Goal: Task Accomplishment & Management: Use online tool/utility

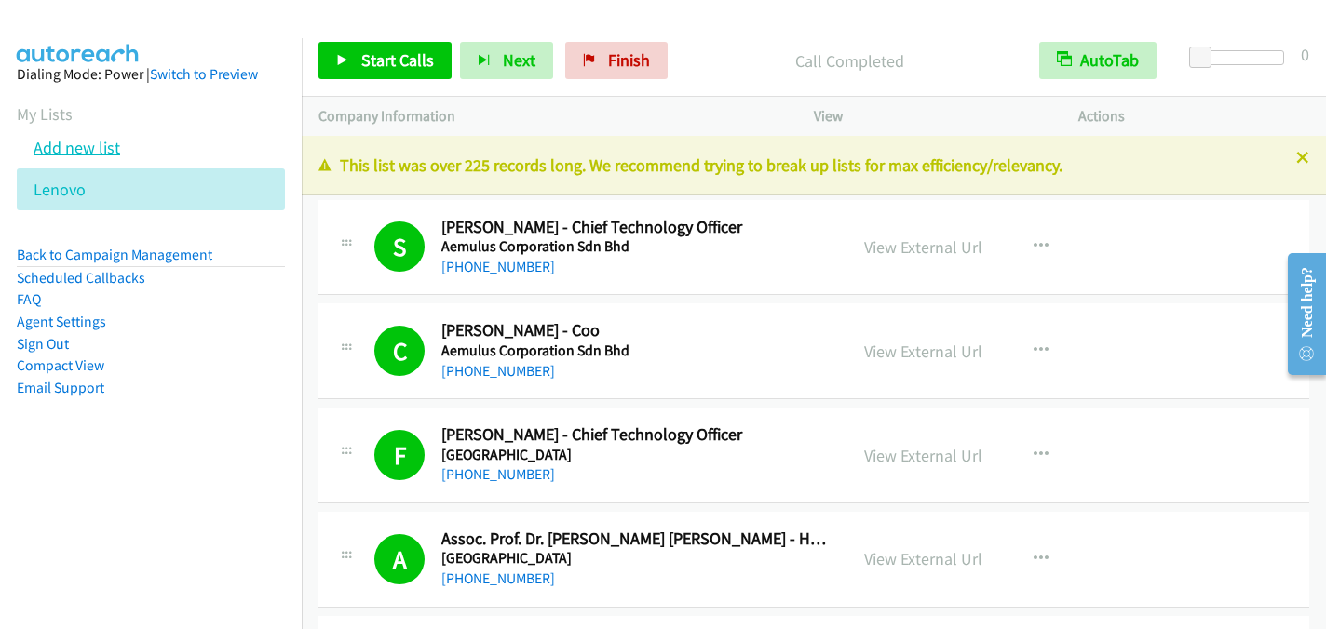
click at [49, 142] on link "Add new list" at bounding box center [77, 147] width 87 height 21
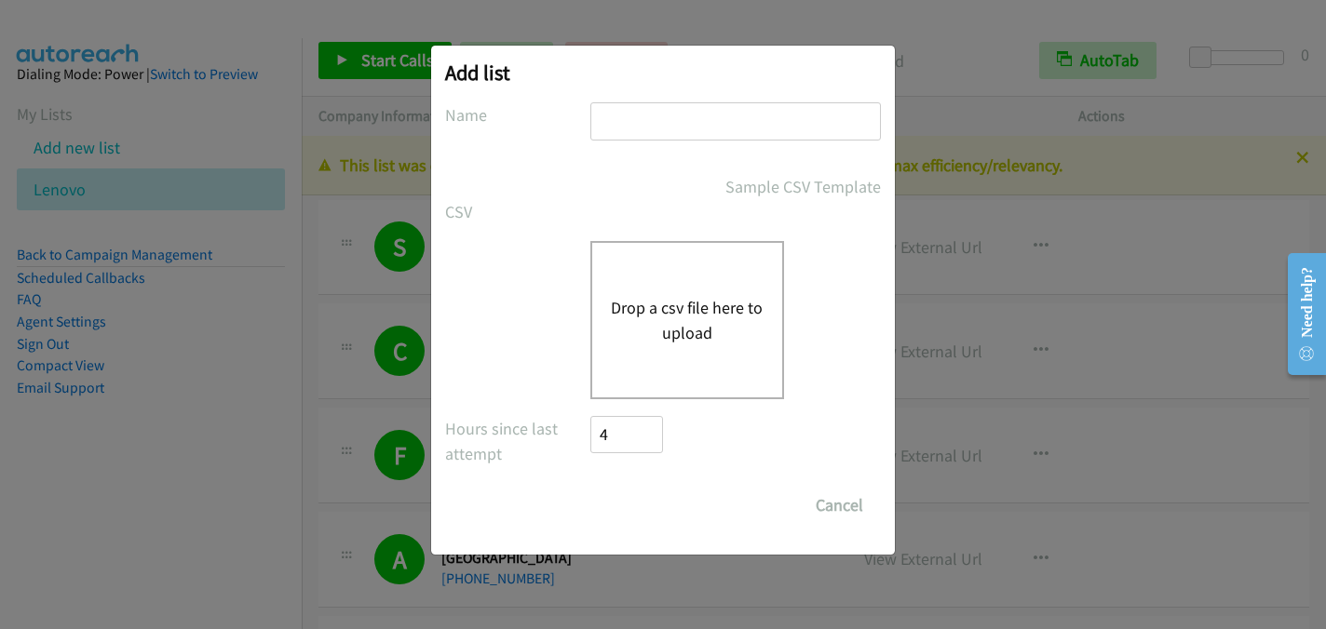
click at [656, 120] on input "text" at bounding box center [735, 121] width 291 height 38
type input "Lenovo2"
click at [667, 312] on button "Drop a csv file here to upload" at bounding box center [687, 320] width 153 height 50
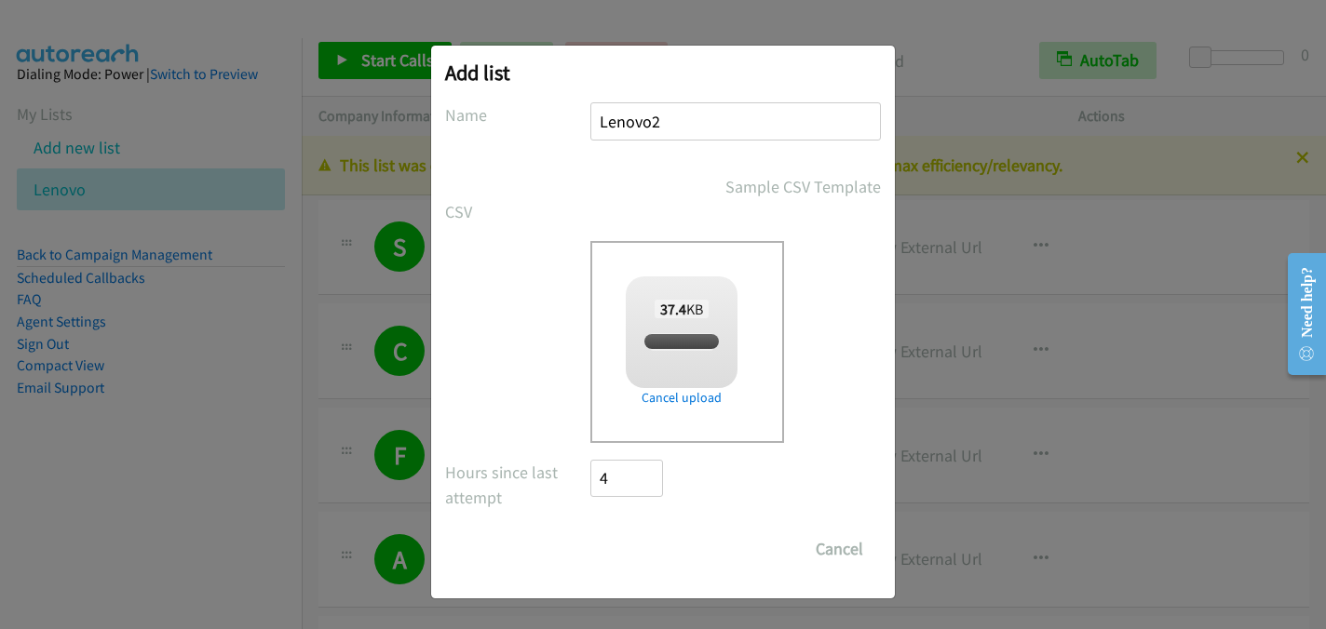
checkbox input "true"
click at [651, 552] on input "Save List" at bounding box center [639, 549] width 98 height 37
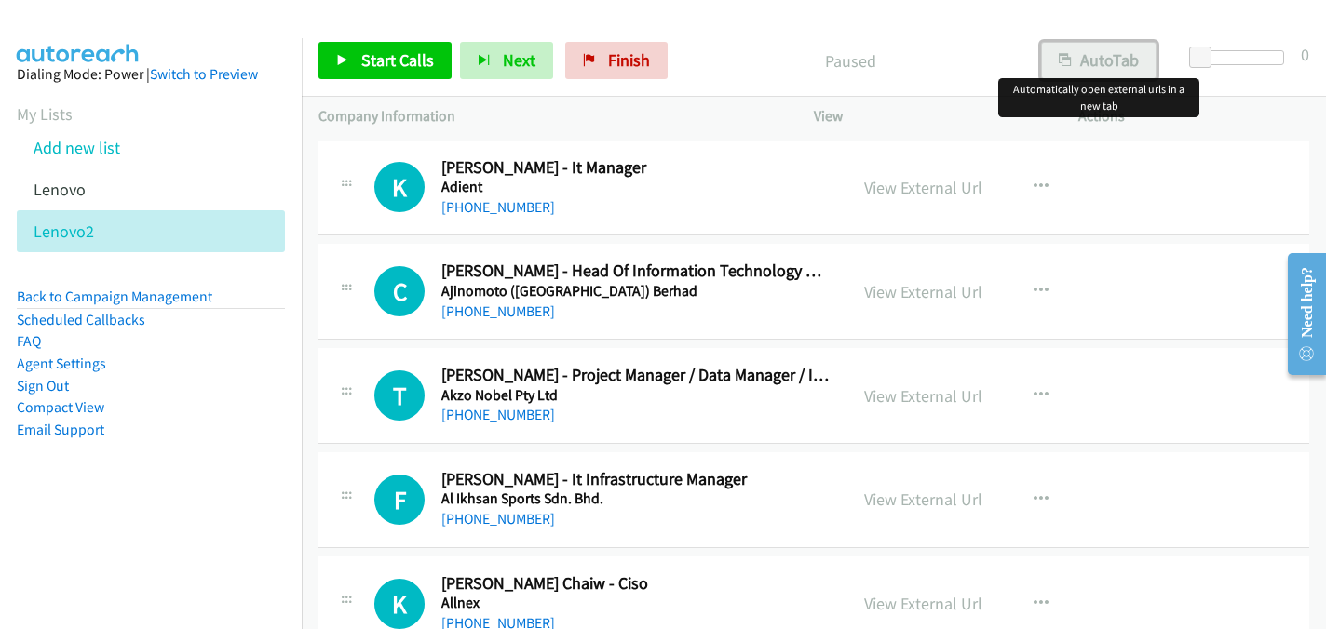
click at [1102, 68] on button "AutoTab" at bounding box center [1098, 60] width 115 height 37
click at [924, 192] on link "View External Url" at bounding box center [923, 187] width 118 height 21
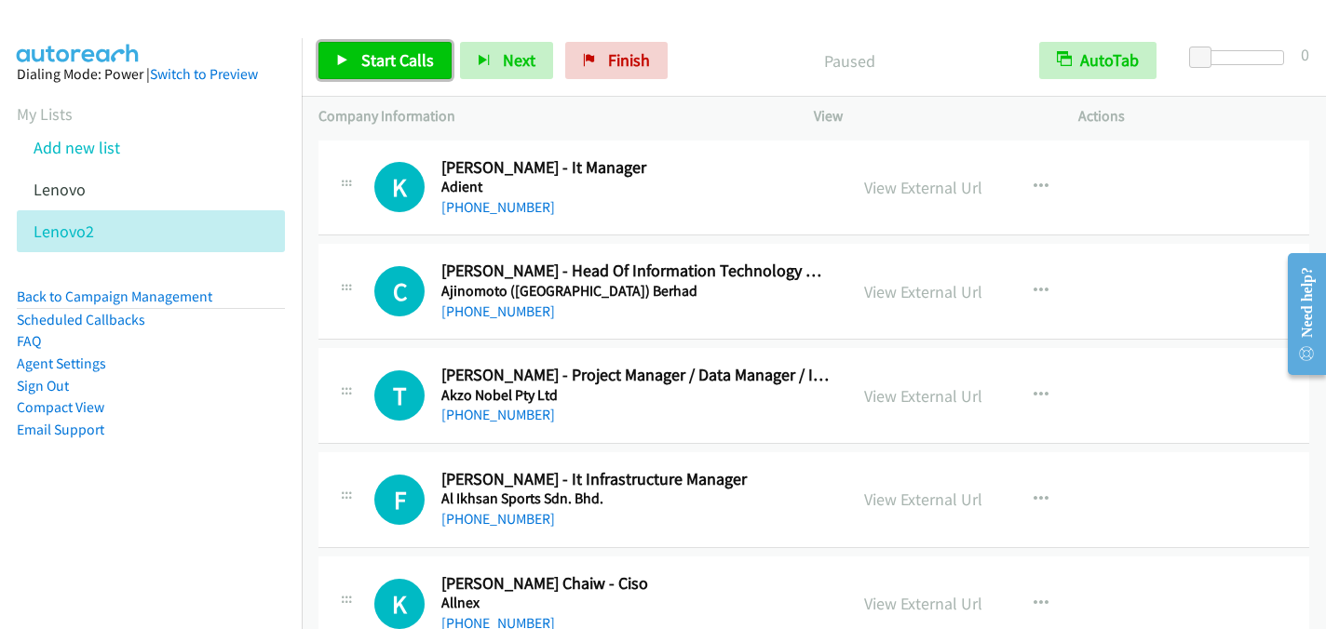
click at [391, 65] on span "Start Calls" at bounding box center [397, 59] width 73 height 21
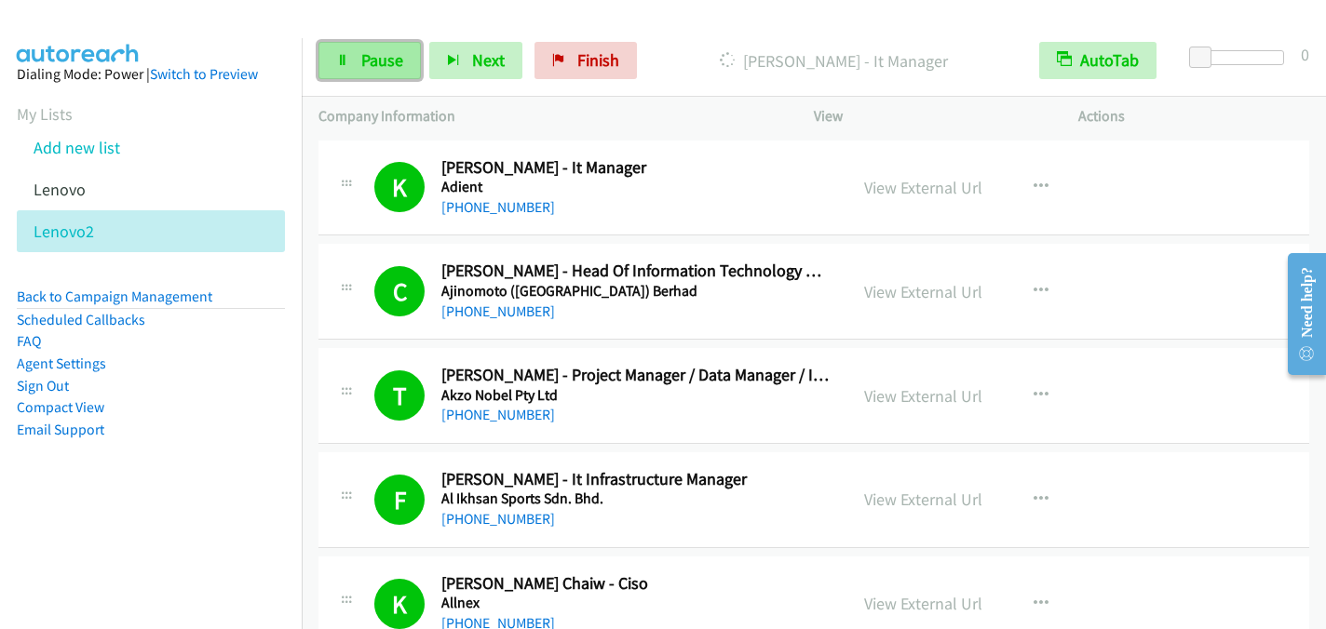
click at [387, 78] on link "Pause" at bounding box center [369, 60] width 102 height 37
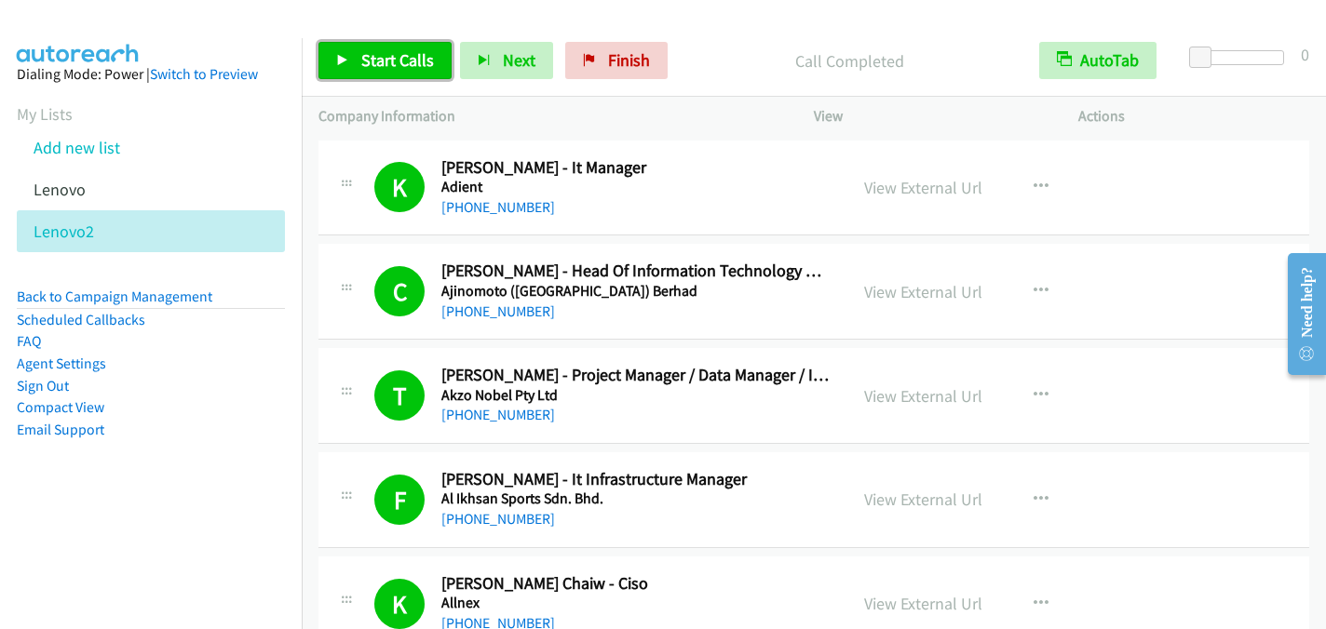
click at [415, 57] on span "Start Calls" at bounding box center [397, 59] width 73 height 21
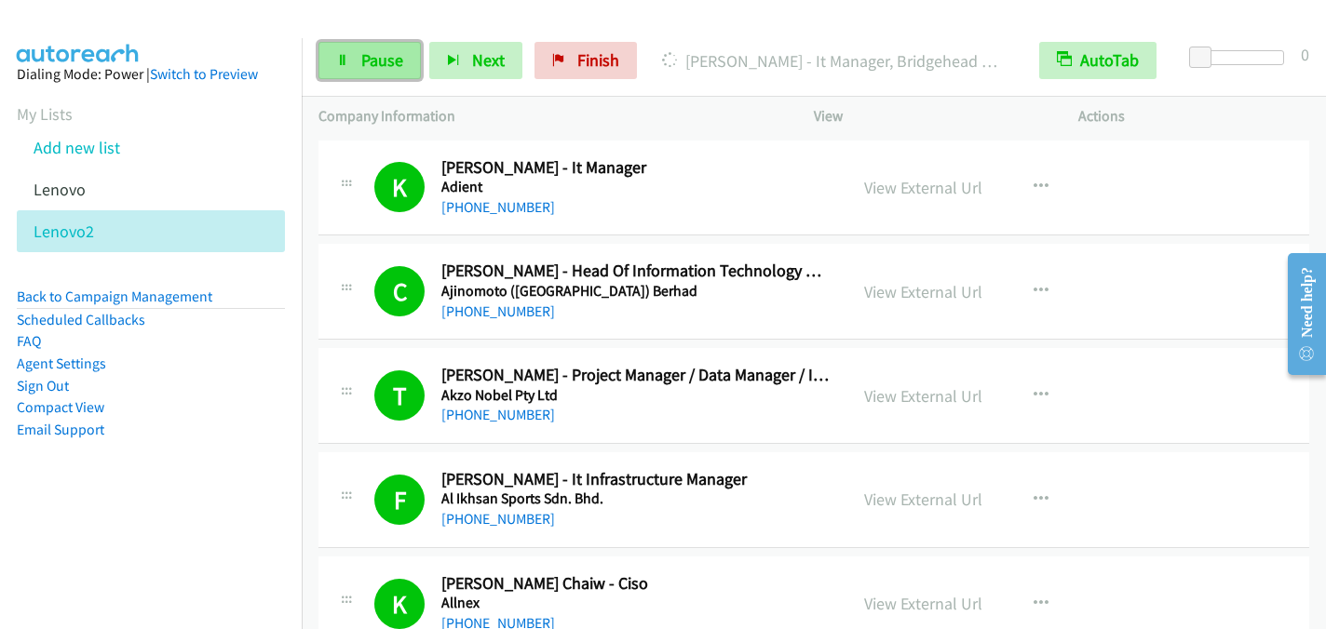
click at [372, 55] on span "Pause" at bounding box center [382, 59] width 42 height 21
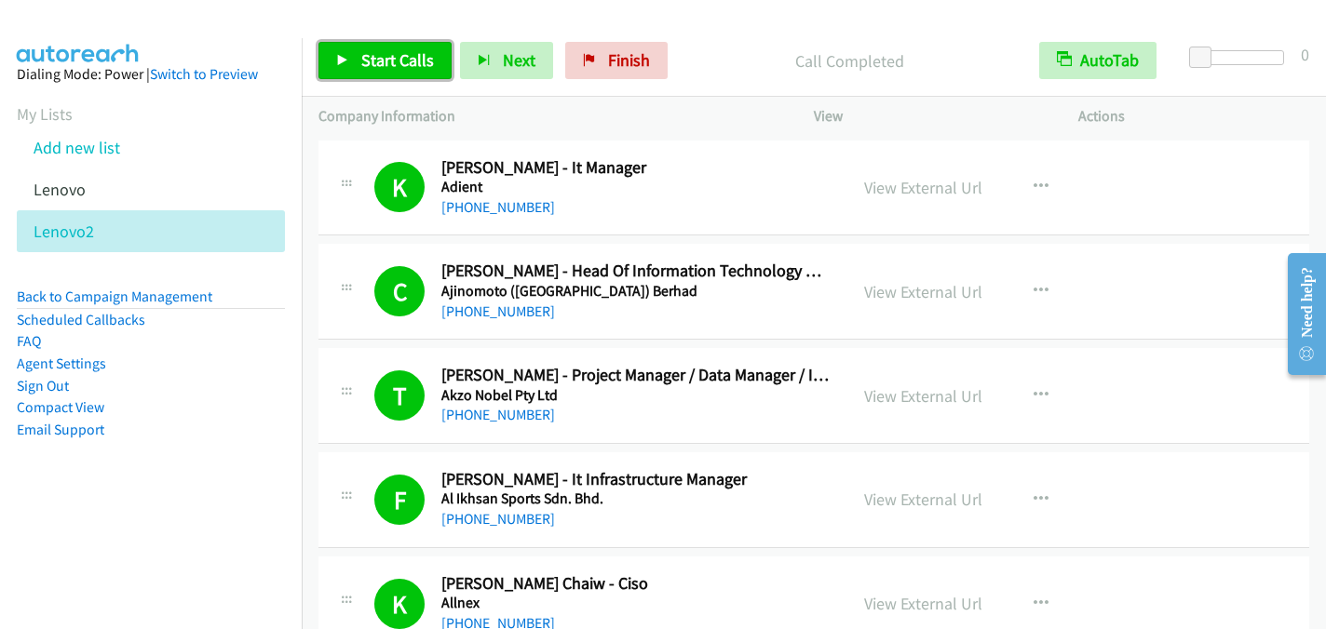
click at [406, 63] on span "Start Calls" at bounding box center [397, 59] width 73 height 21
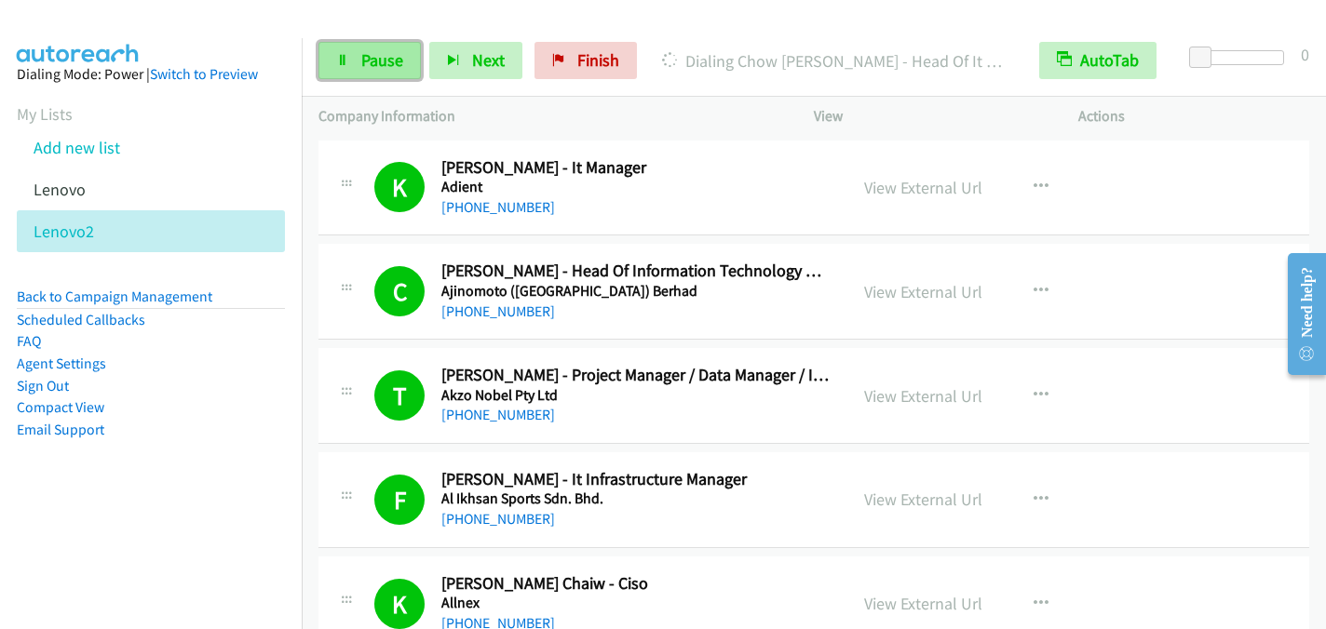
click at [389, 47] on link "Pause" at bounding box center [369, 60] width 102 height 37
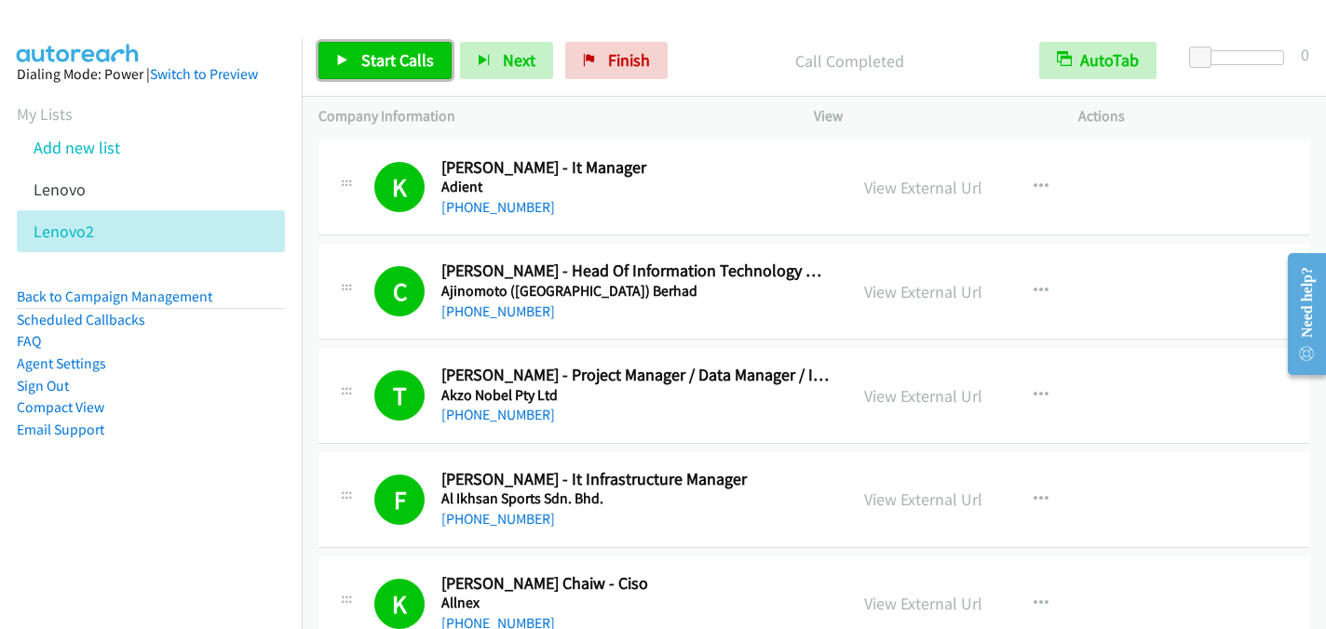
click at [345, 51] on link "Start Calls" at bounding box center [384, 60] width 133 height 37
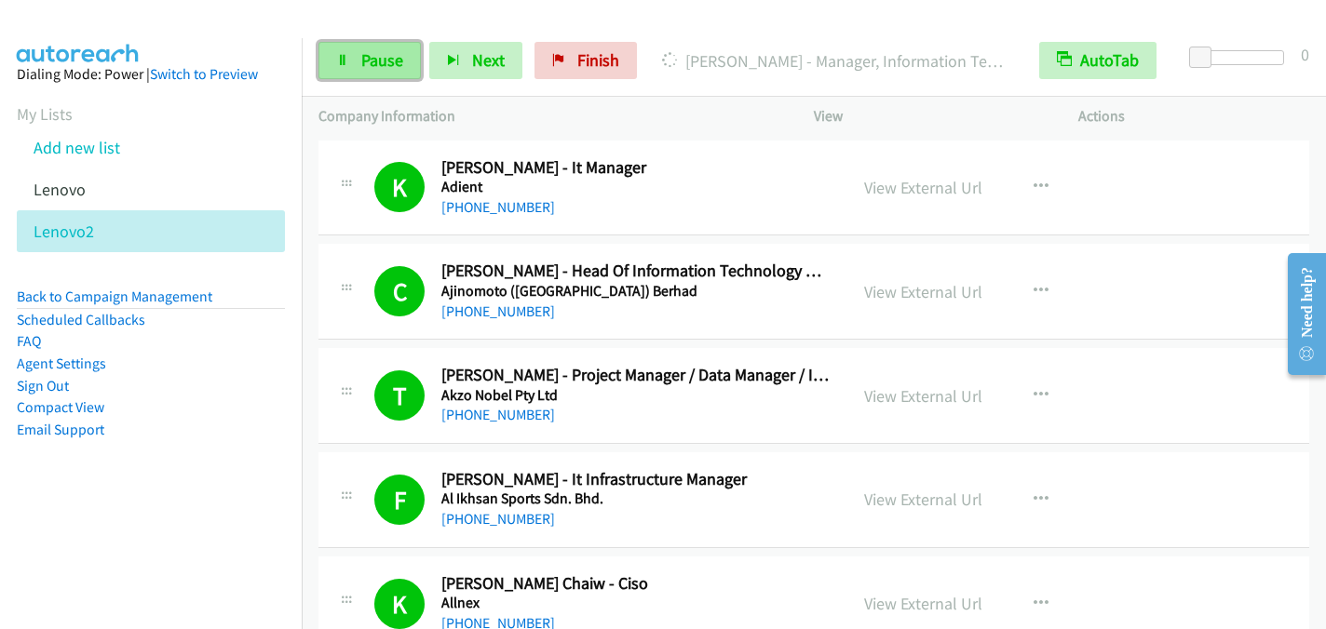
click at [358, 54] on link "Pause" at bounding box center [369, 60] width 102 height 37
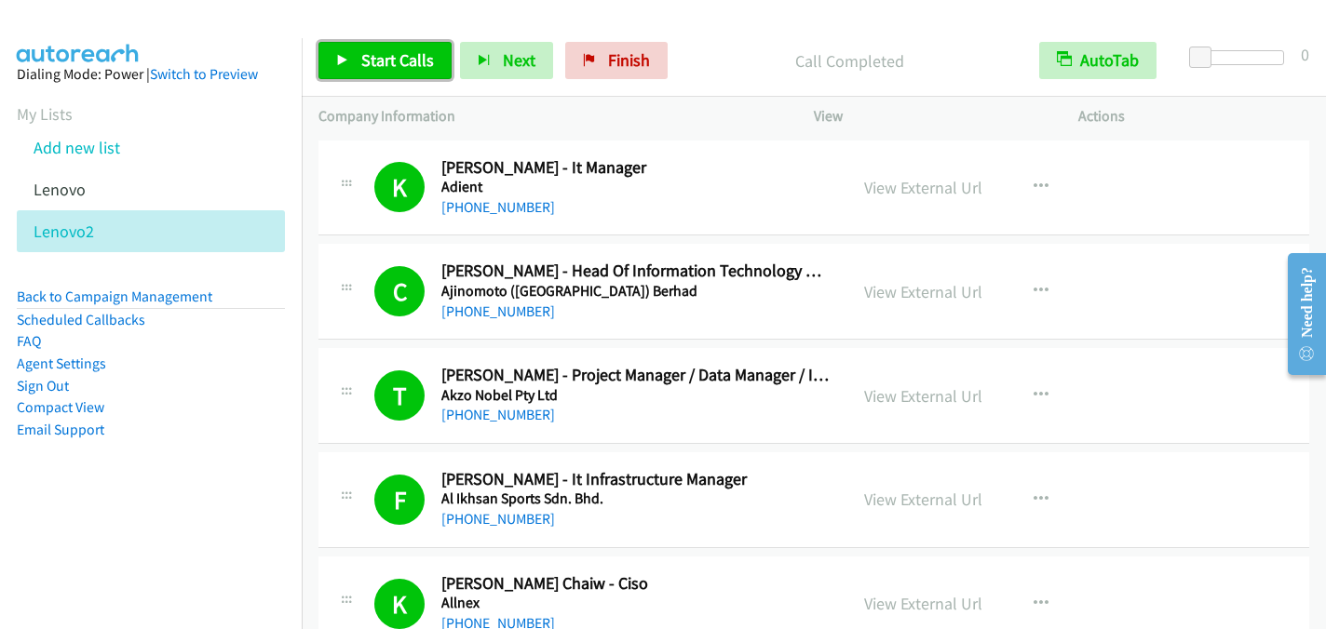
click at [381, 61] on span "Start Calls" at bounding box center [397, 59] width 73 height 21
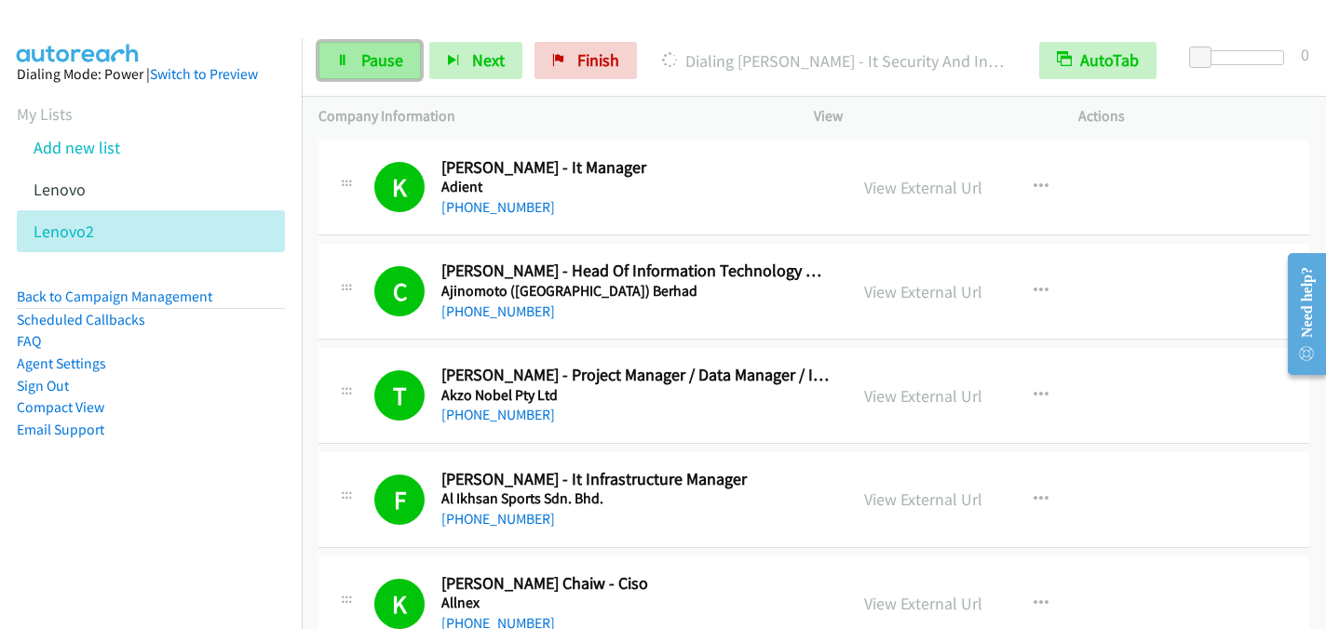
drag, startPoint x: 367, startPoint y: 59, endPoint x: 384, endPoint y: 54, distance: 17.4
click at [369, 59] on span "Pause" at bounding box center [382, 59] width 42 height 21
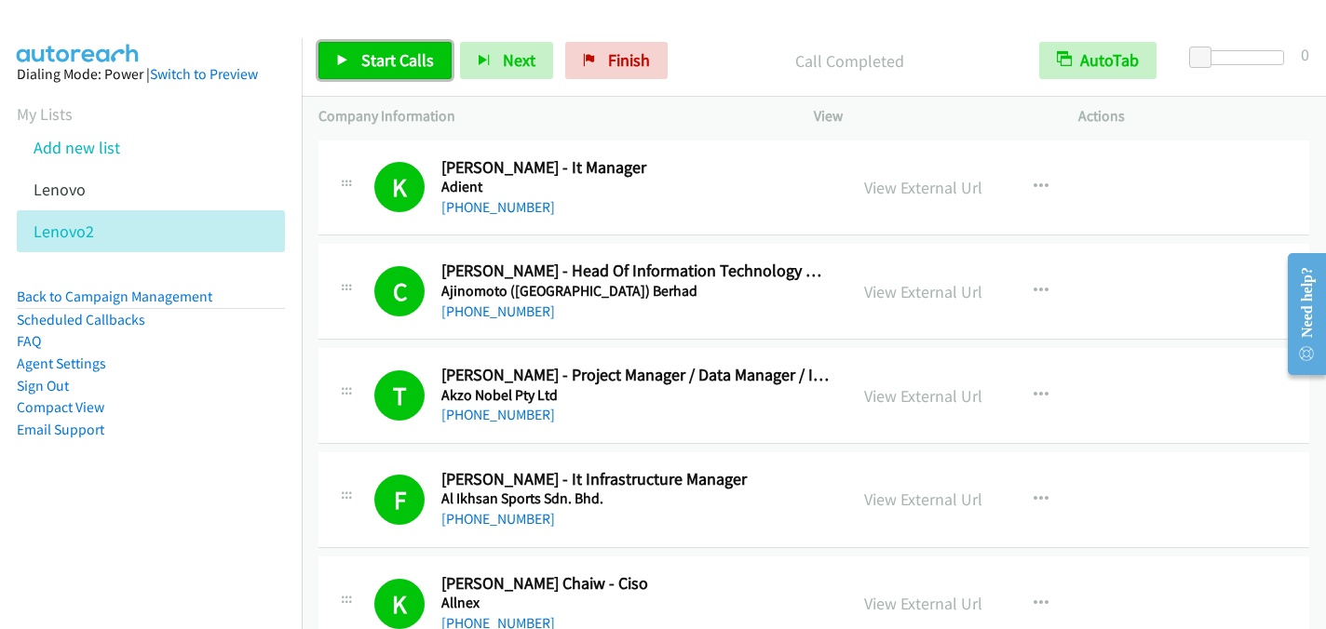
click at [370, 58] on span "Start Calls" at bounding box center [397, 59] width 73 height 21
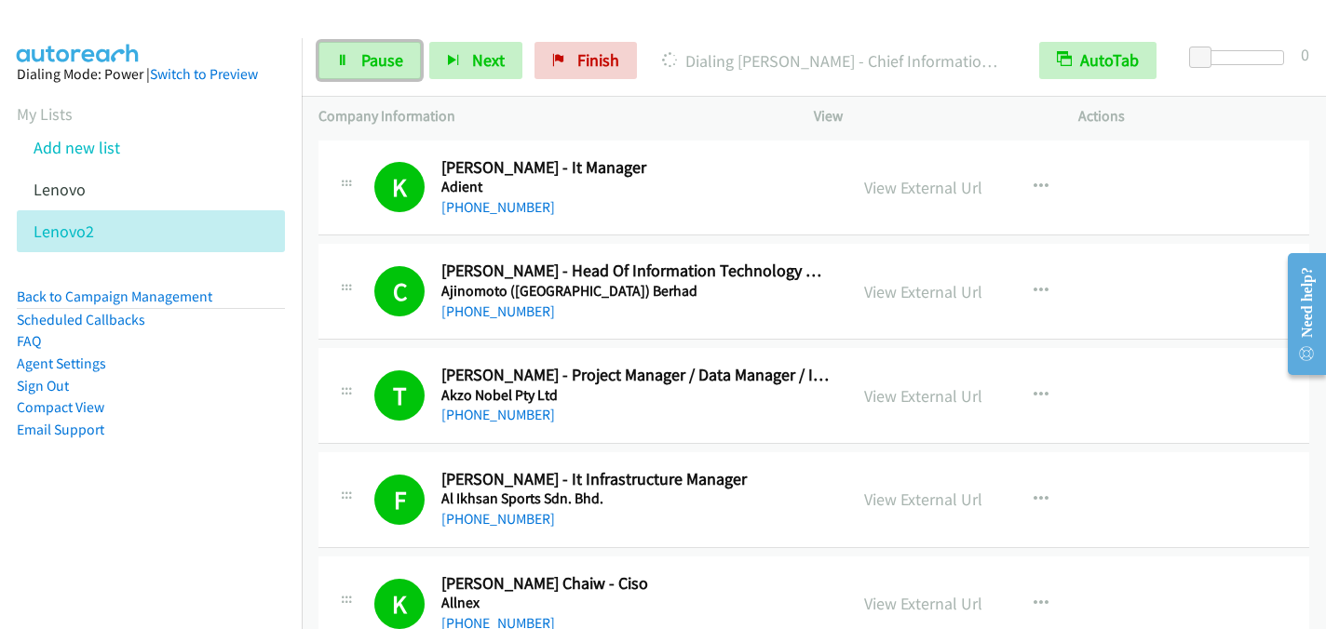
drag, startPoint x: 365, startPoint y: 64, endPoint x: 391, endPoint y: 20, distance: 51.7
click at [366, 64] on span "Pause" at bounding box center [382, 59] width 42 height 21
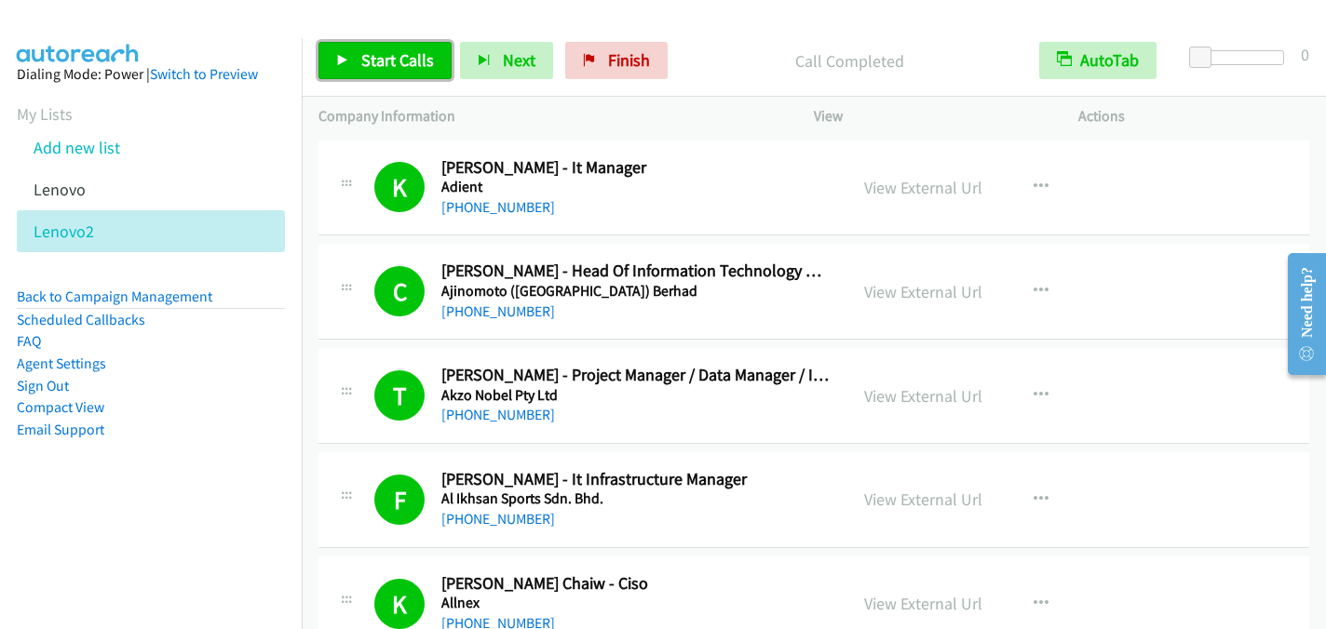
drag, startPoint x: 365, startPoint y: 58, endPoint x: 397, endPoint y: 34, distance: 39.9
click at [365, 58] on span "Start Calls" at bounding box center [397, 59] width 73 height 21
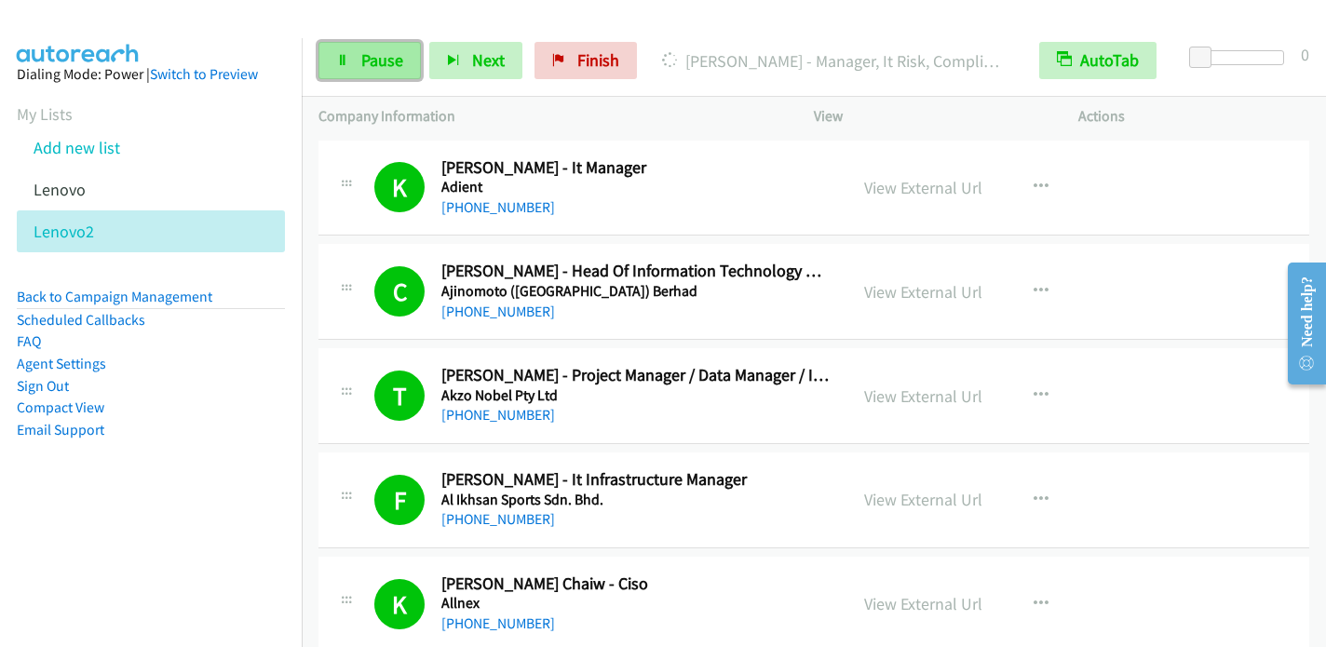
click at [377, 55] on span "Pause" at bounding box center [382, 59] width 42 height 21
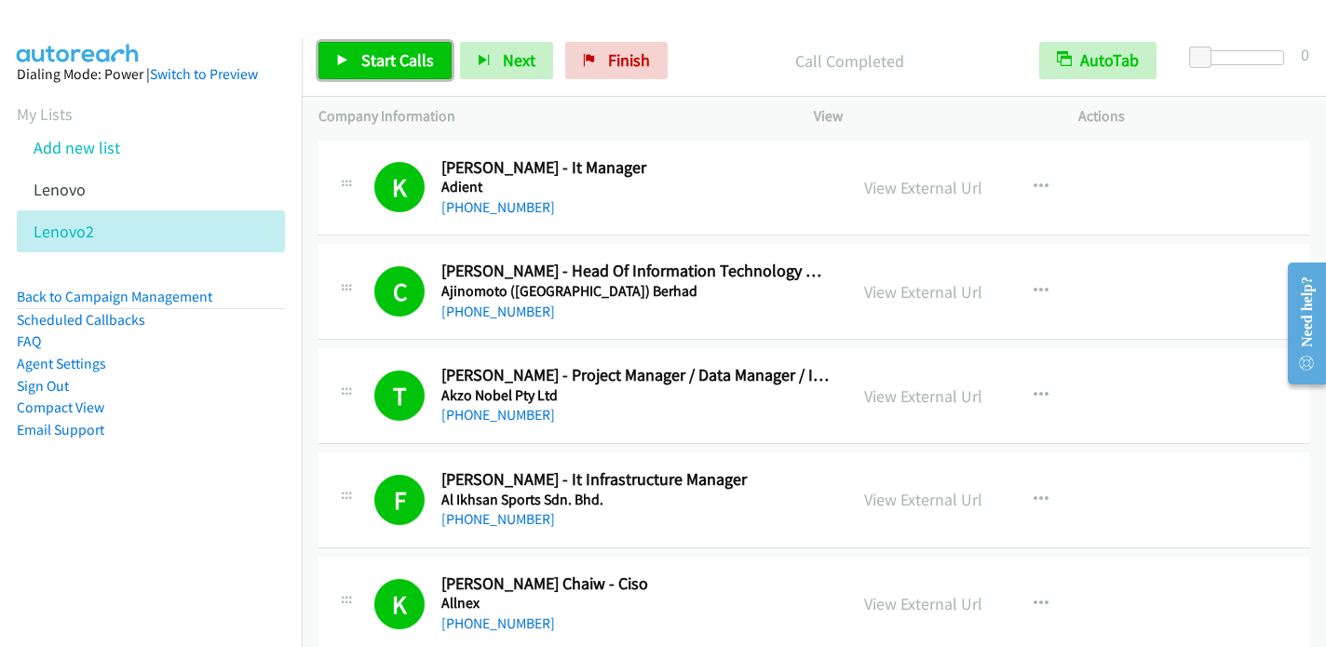
click at [368, 62] on span "Start Calls" at bounding box center [397, 59] width 73 height 21
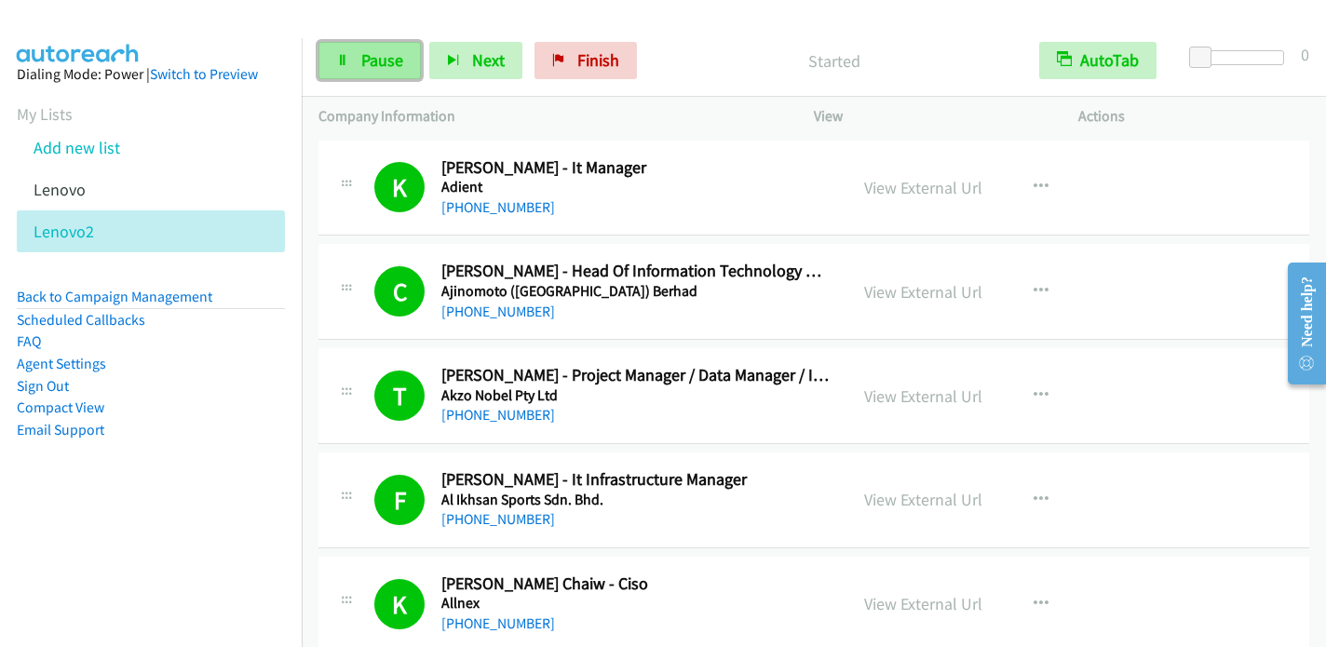
click at [393, 65] on span "Pause" at bounding box center [382, 59] width 42 height 21
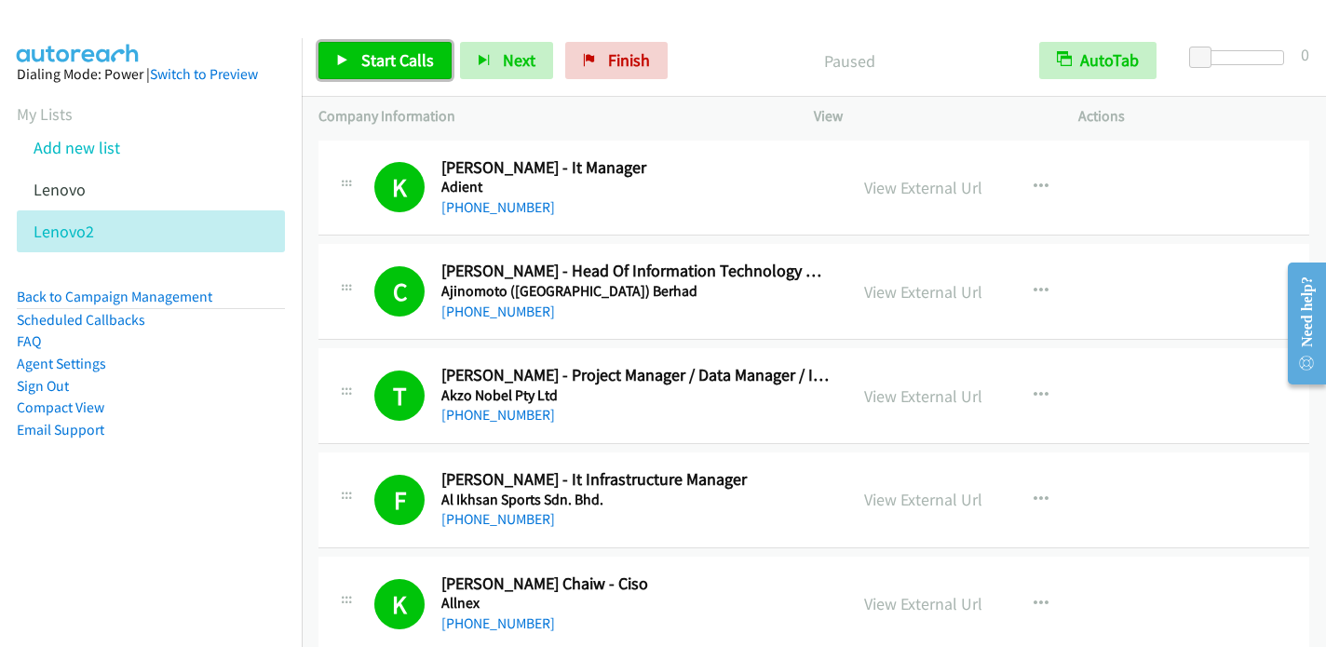
click at [399, 57] on span "Start Calls" at bounding box center [397, 59] width 73 height 21
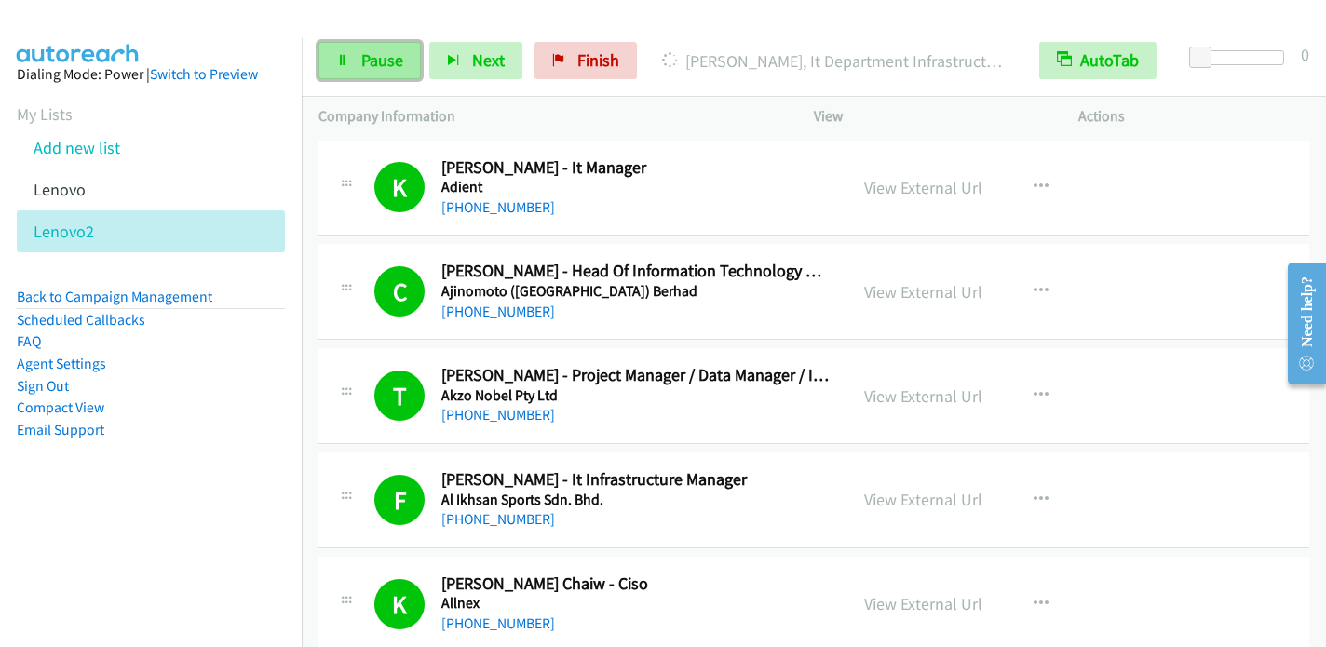
click at [388, 62] on span "Pause" at bounding box center [382, 59] width 42 height 21
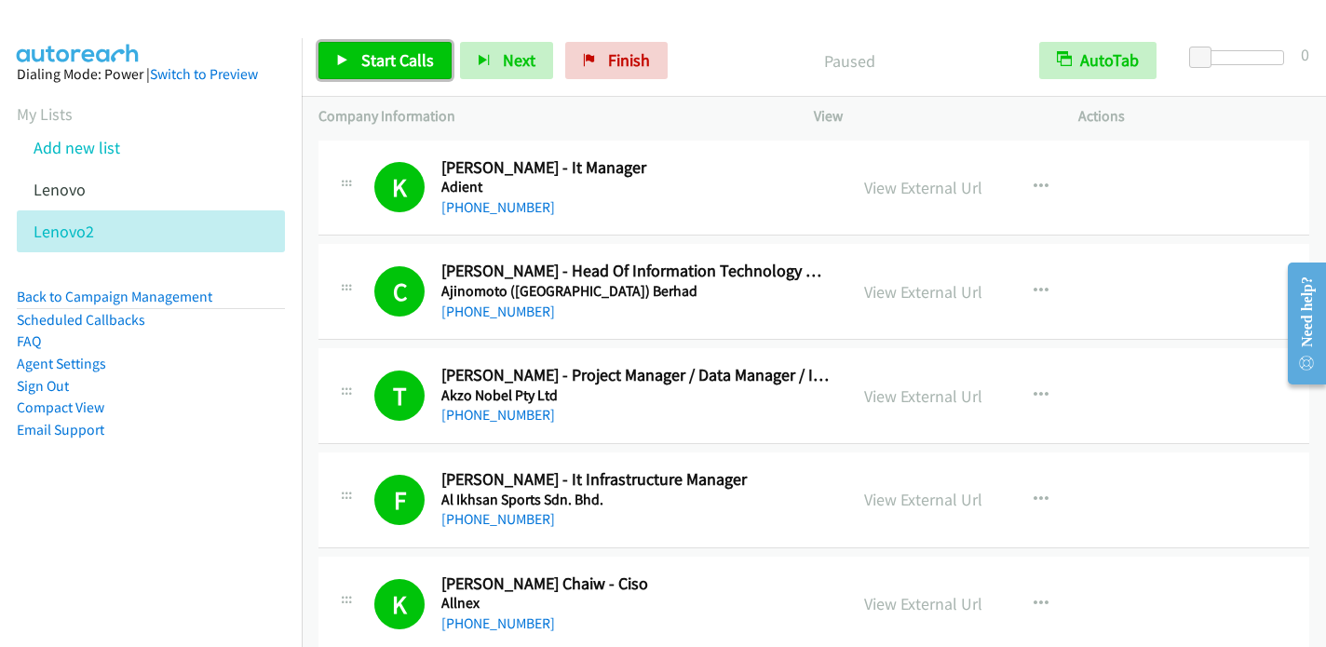
click at [358, 61] on link "Start Calls" at bounding box center [384, 60] width 133 height 37
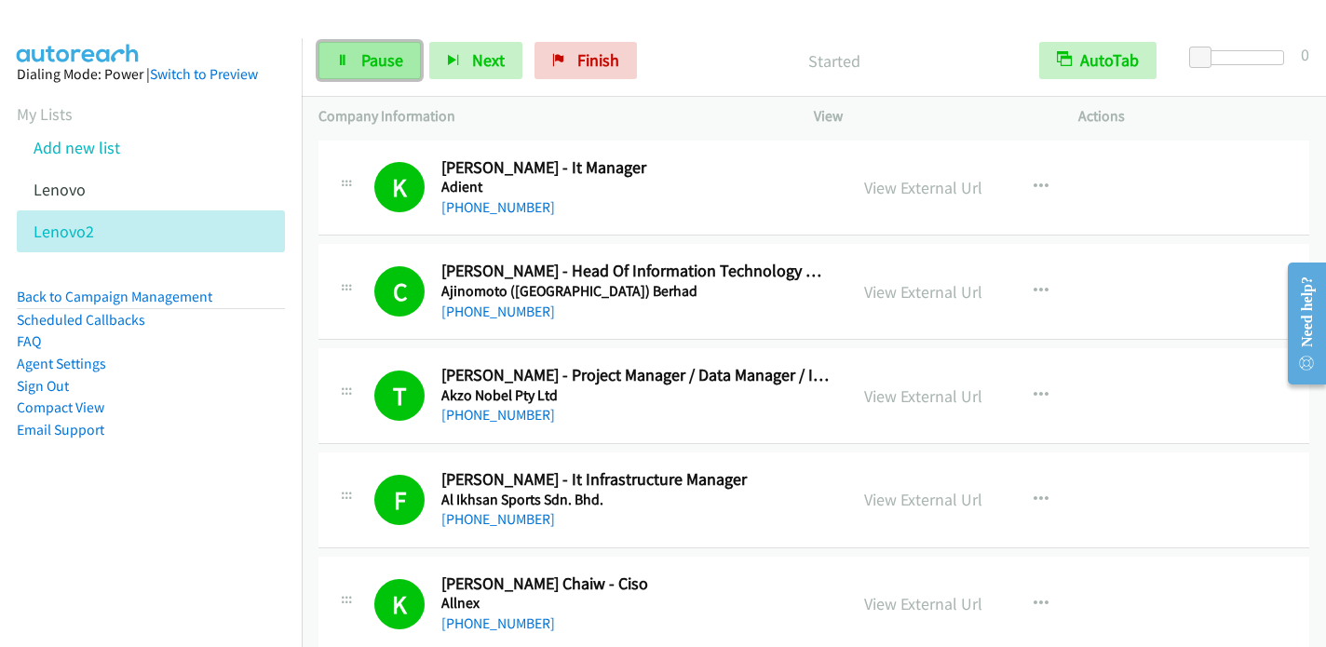
click at [383, 60] on span "Pause" at bounding box center [382, 59] width 42 height 21
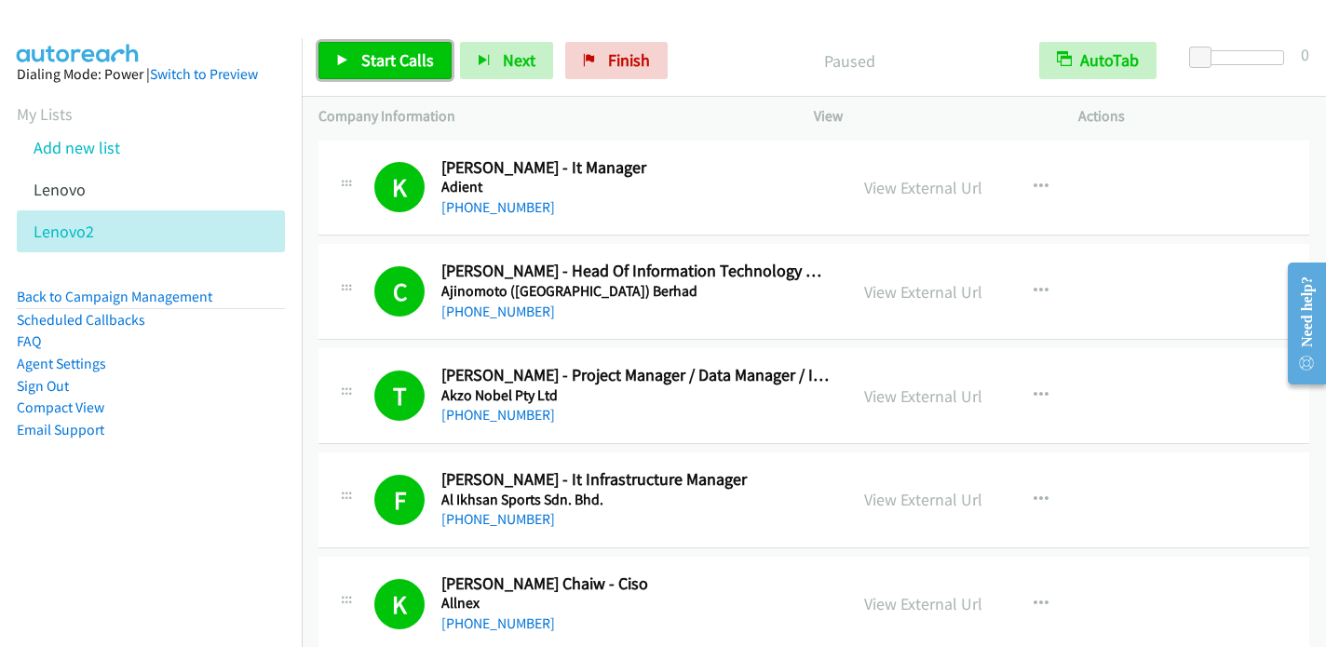
click at [372, 60] on span "Start Calls" at bounding box center [397, 59] width 73 height 21
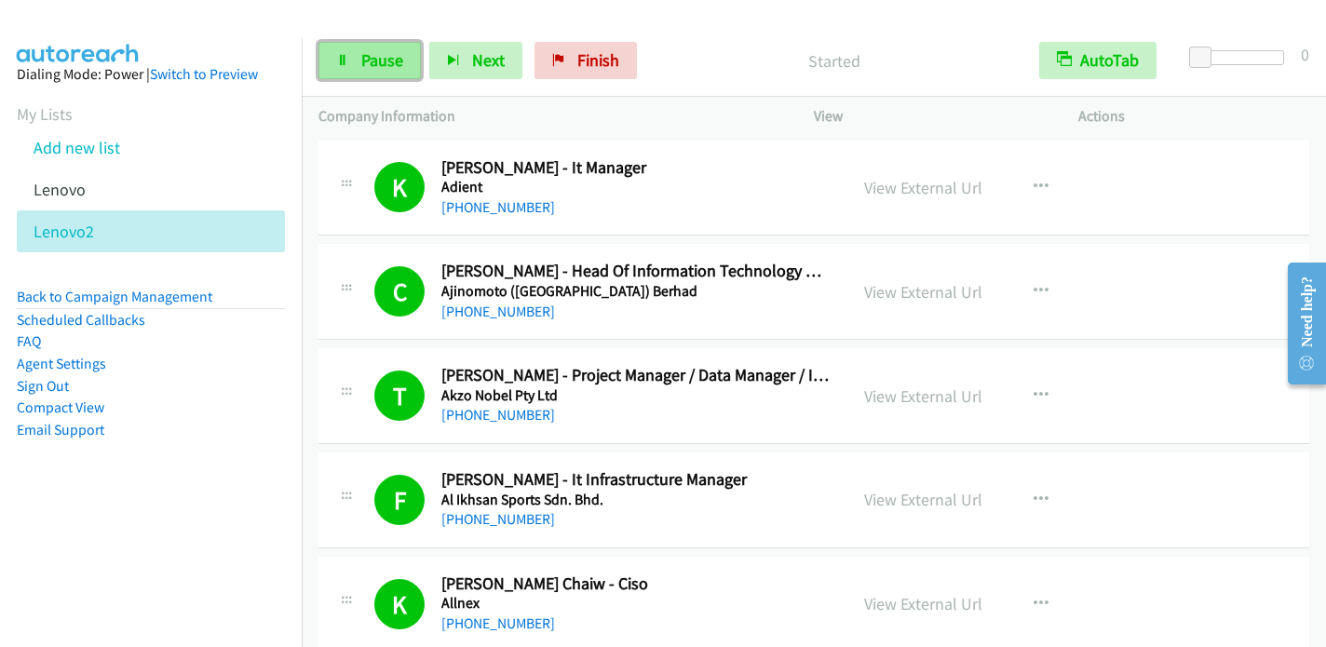
click at [347, 61] on icon at bounding box center [342, 61] width 13 height 13
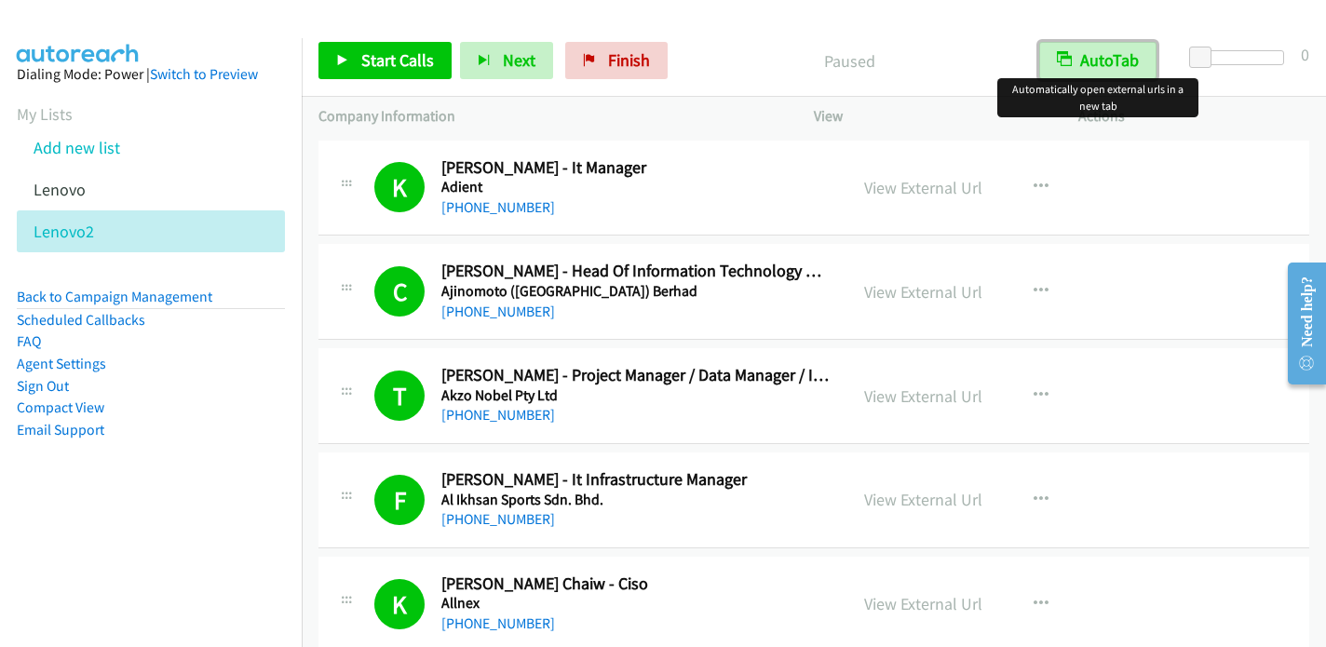
click at [1130, 69] on button "AutoTab" at bounding box center [1097, 60] width 117 height 37
click at [1130, 60] on button "AutoTab" at bounding box center [1098, 60] width 115 height 37
click at [339, 57] on icon at bounding box center [342, 61] width 13 height 13
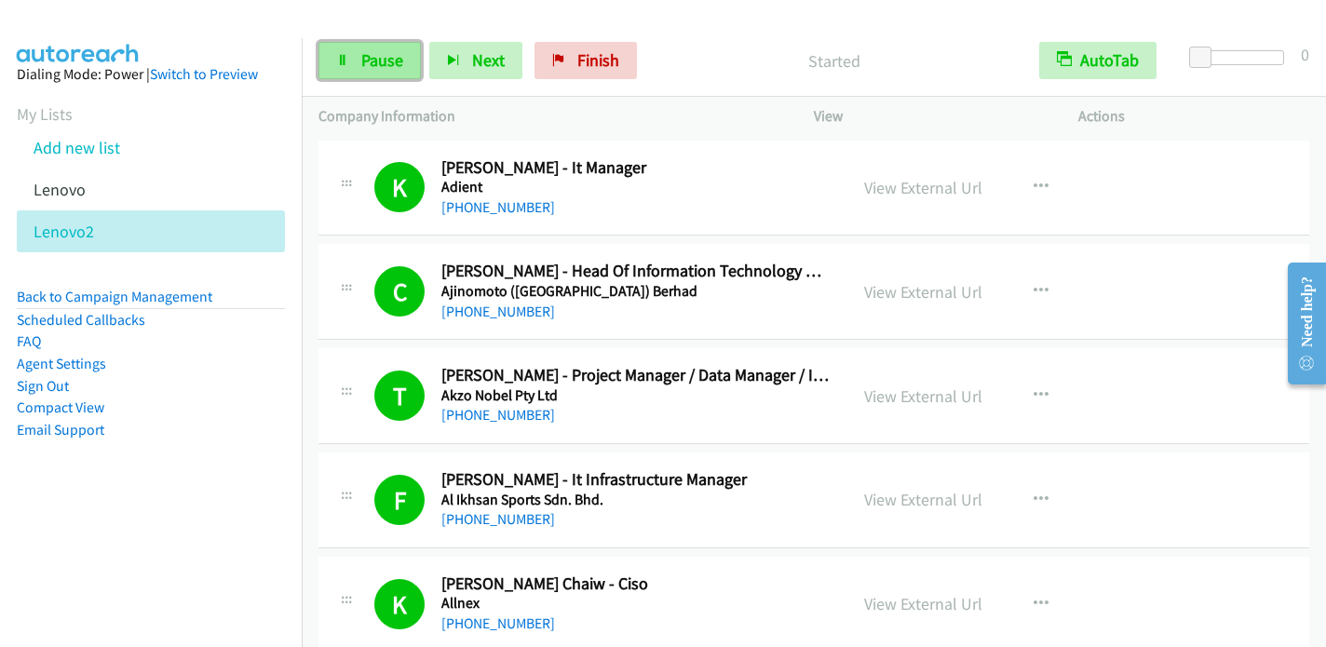
click at [340, 61] on icon at bounding box center [342, 61] width 13 height 13
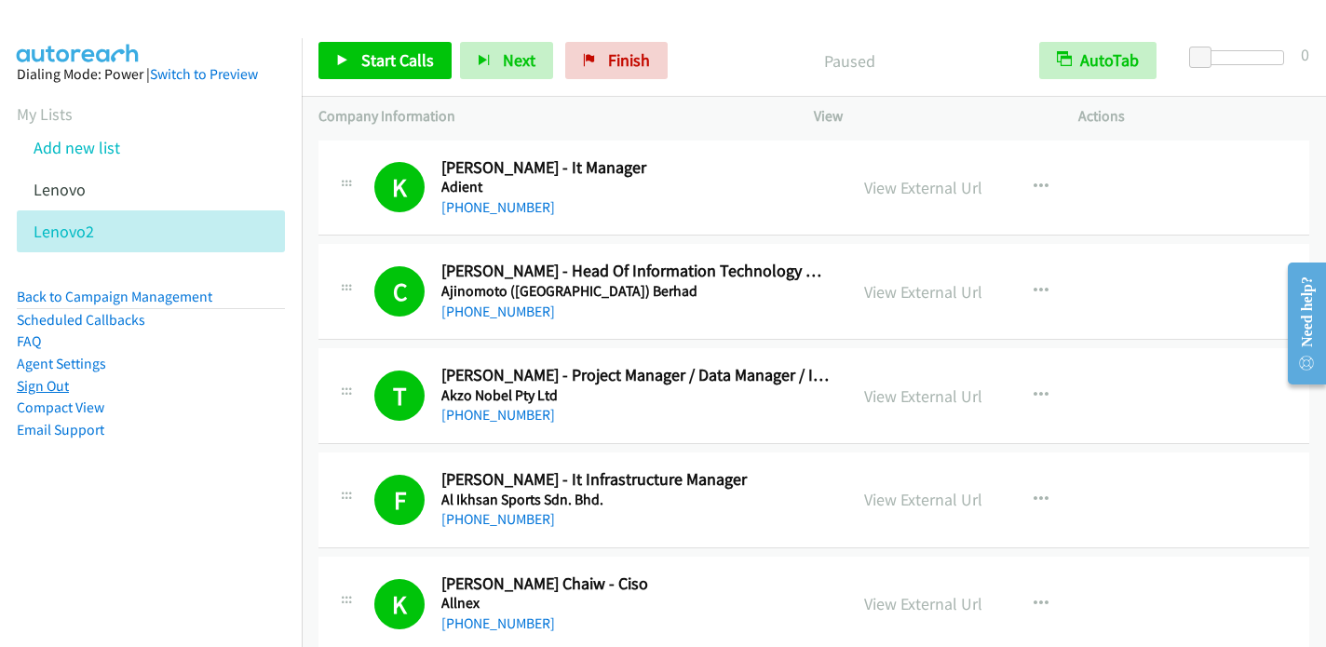
click at [58, 379] on link "Sign Out" at bounding box center [43, 386] width 52 height 18
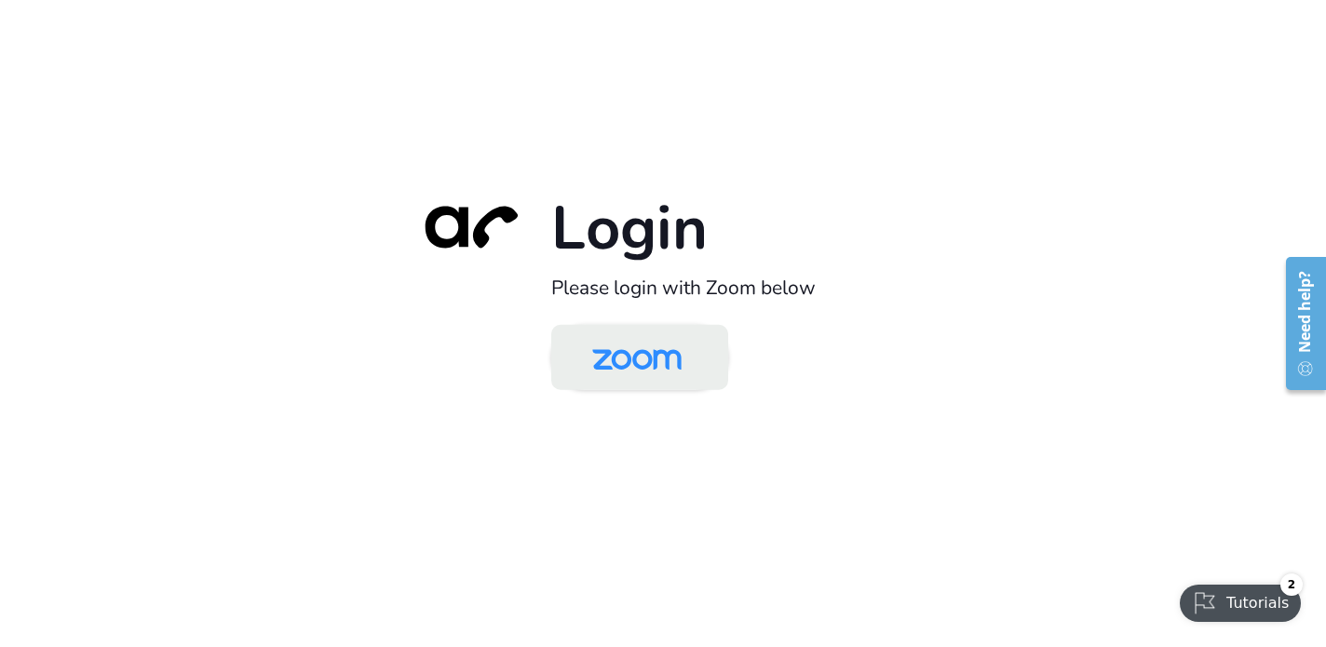
click at [655, 361] on img at bounding box center [637, 359] width 129 height 61
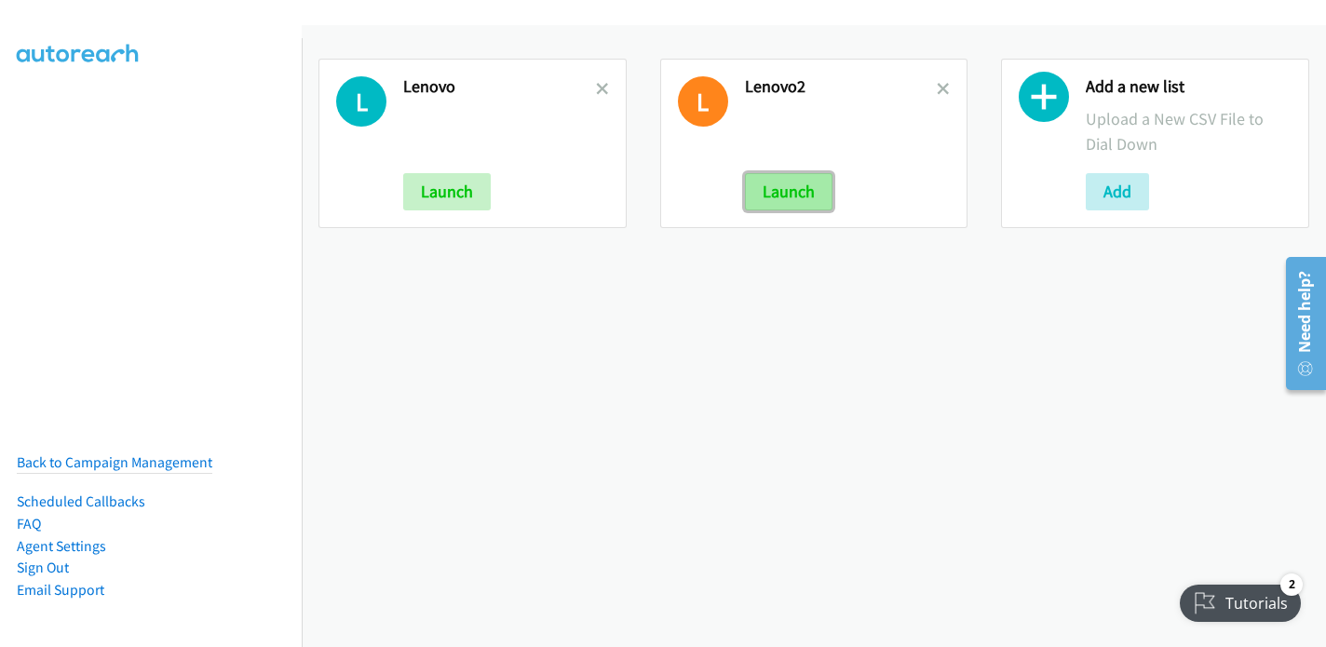
click at [798, 198] on button "Launch" at bounding box center [789, 191] width 88 height 37
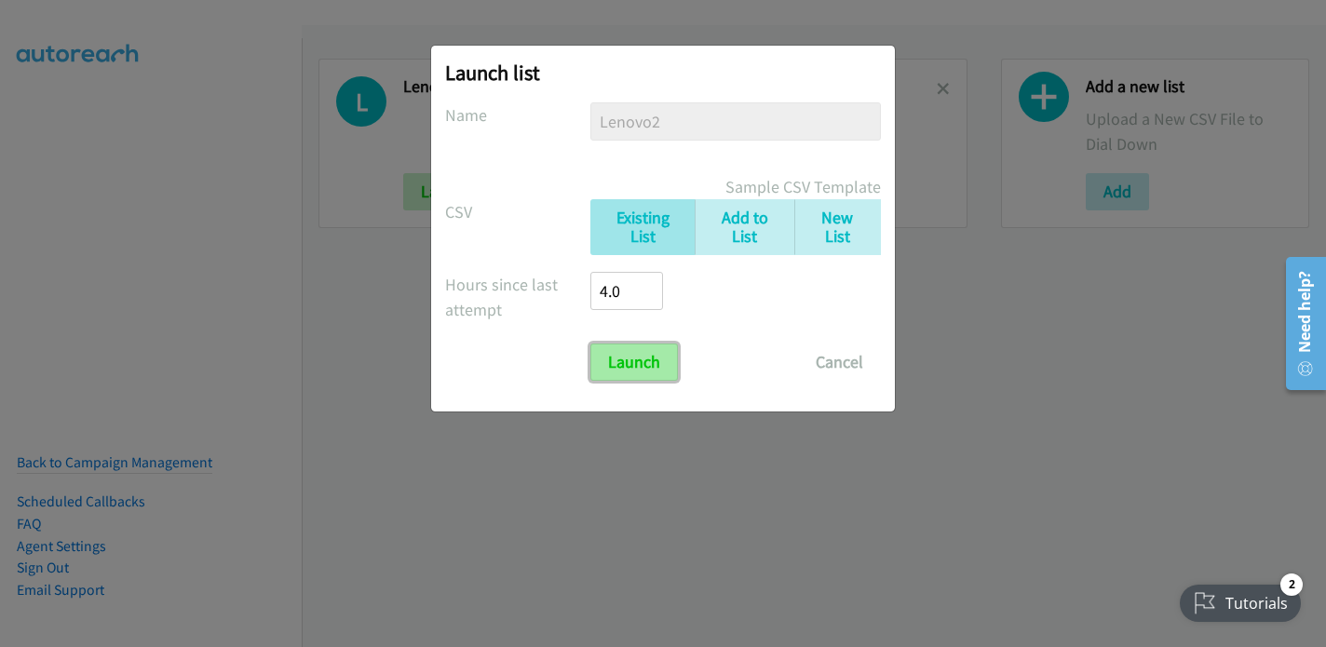
click at [658, 368] on input "Launch" at bounding box center [634, 362] width 88 height 37
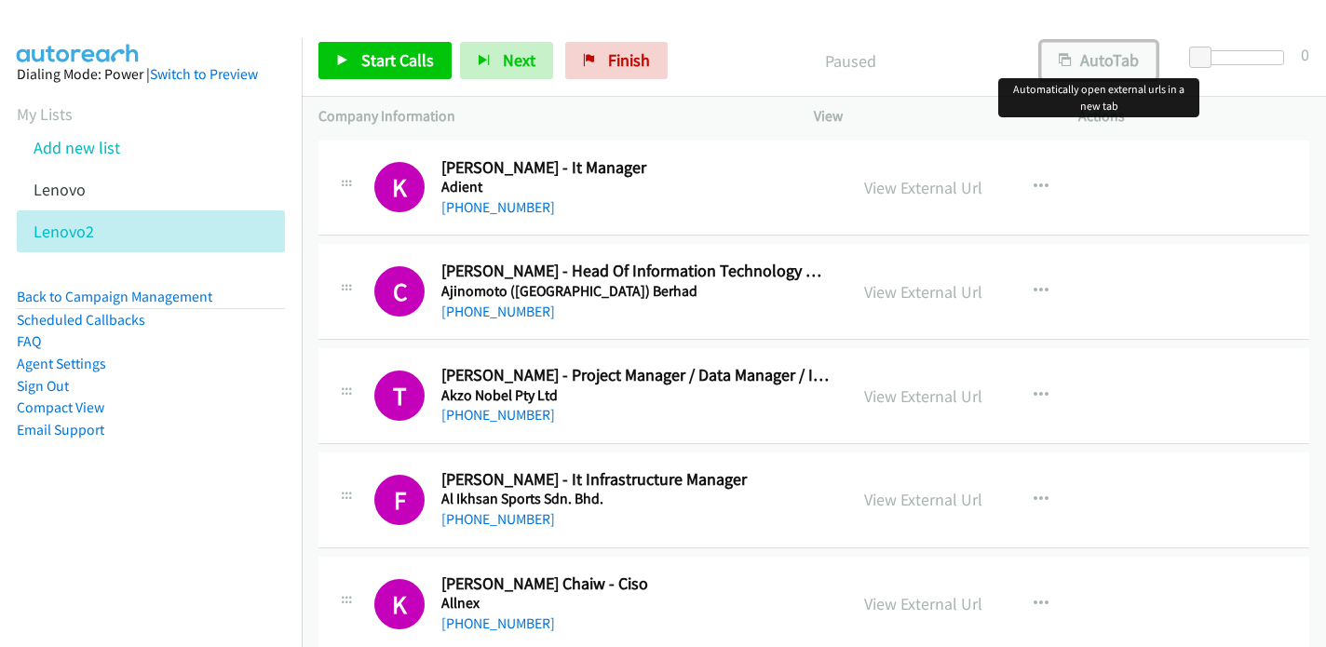
click at [1102, 62] on button "AutoTab" at bounding box center [1098, 60] width 115 height 37
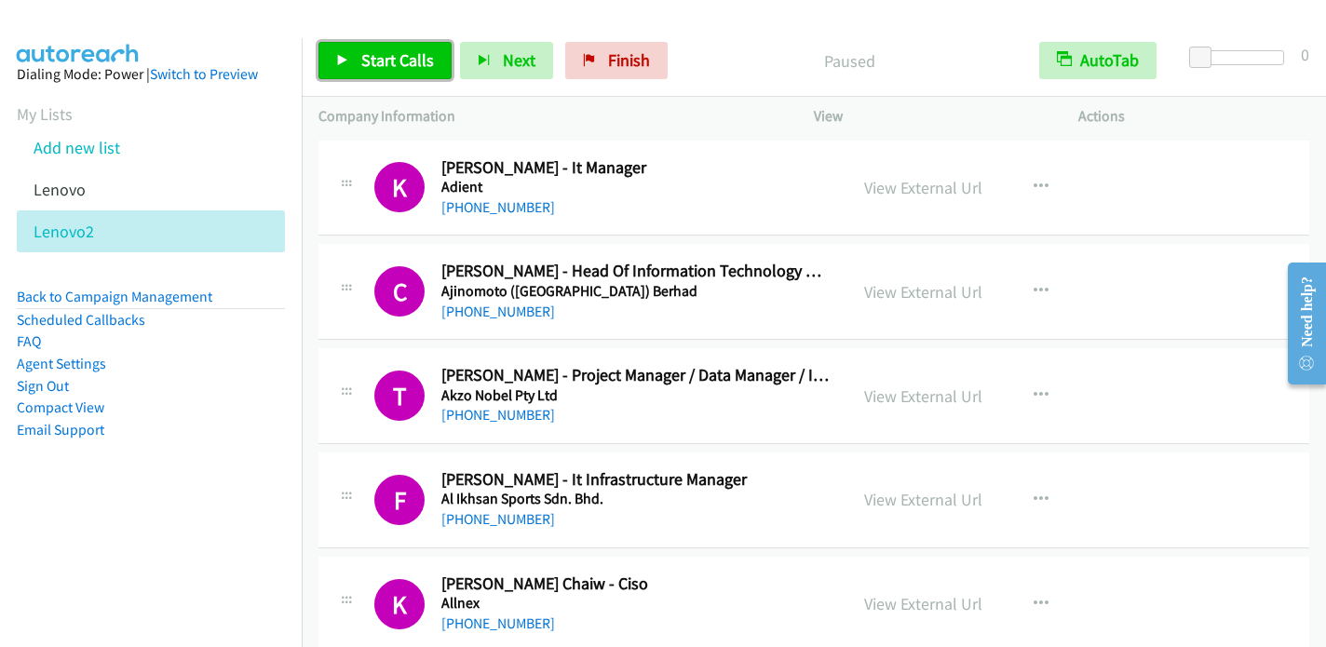
click at [399, 59] on span "Start Calls" at bounding box center [397, 59] width 73 height 21
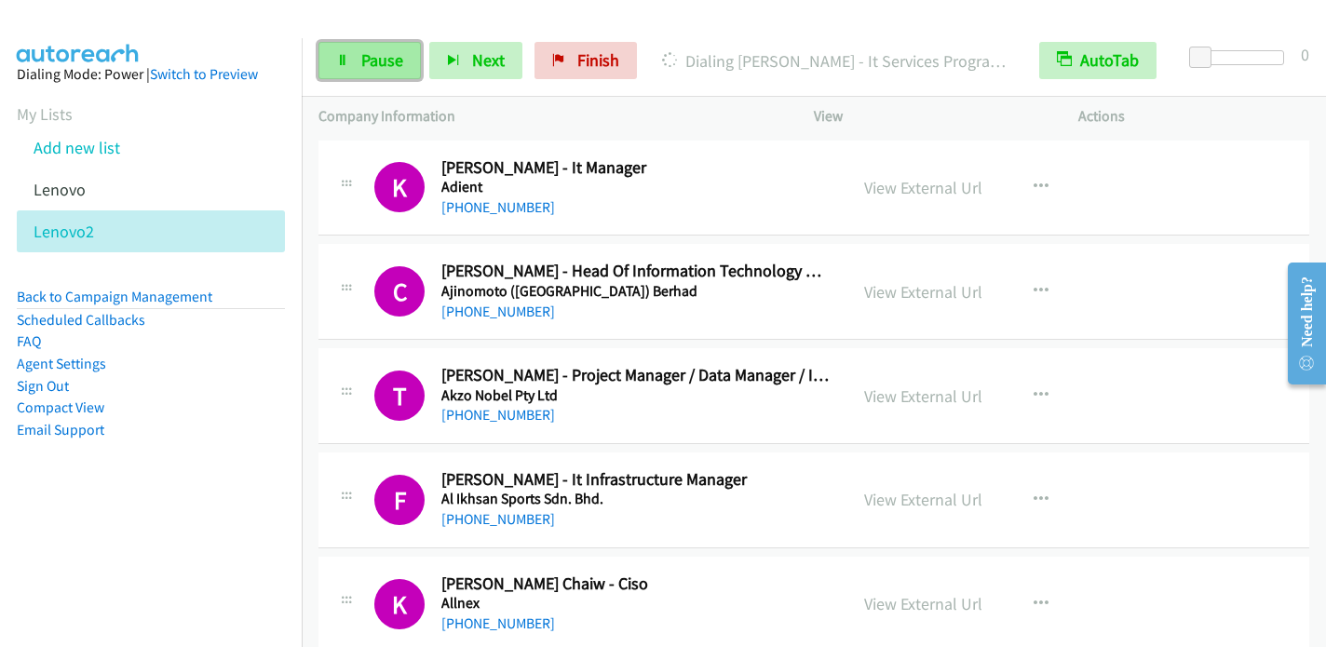
click at [363, 56] on span "Pause" at bounding box center [382, 59] width 42 height 21
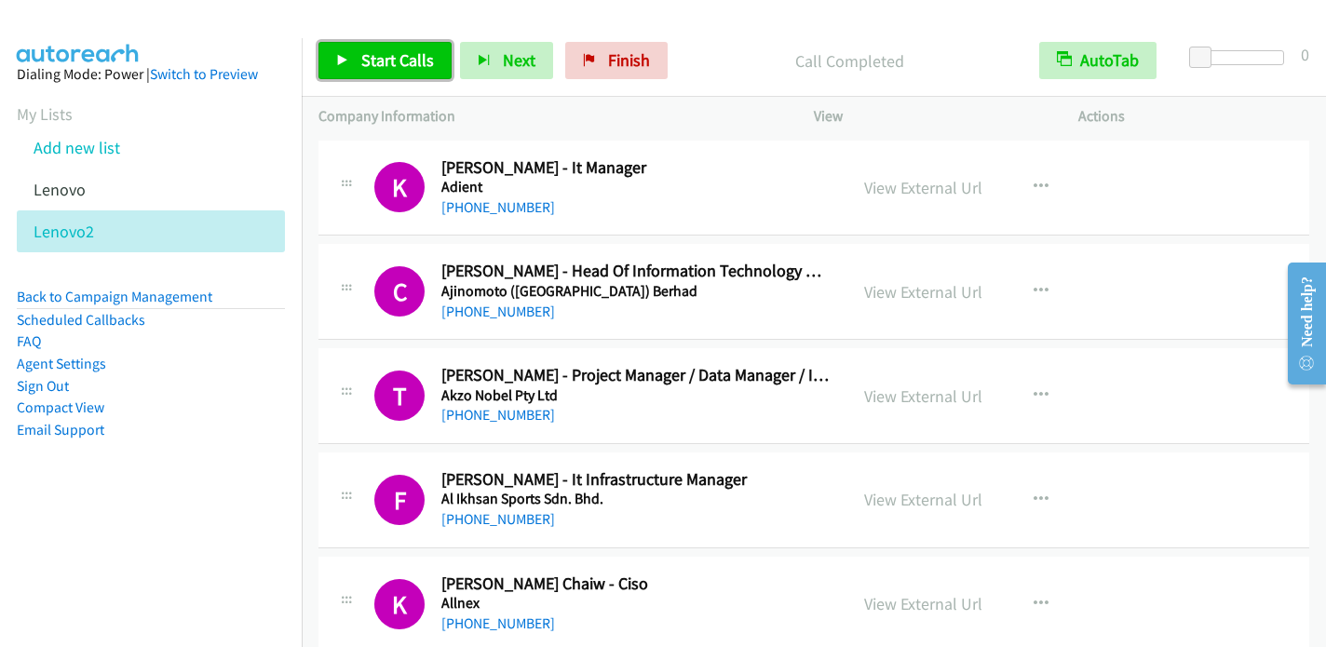
click at [378, 61] on span "Start Calls" at bounding box center [397, 59] width 73 height 21
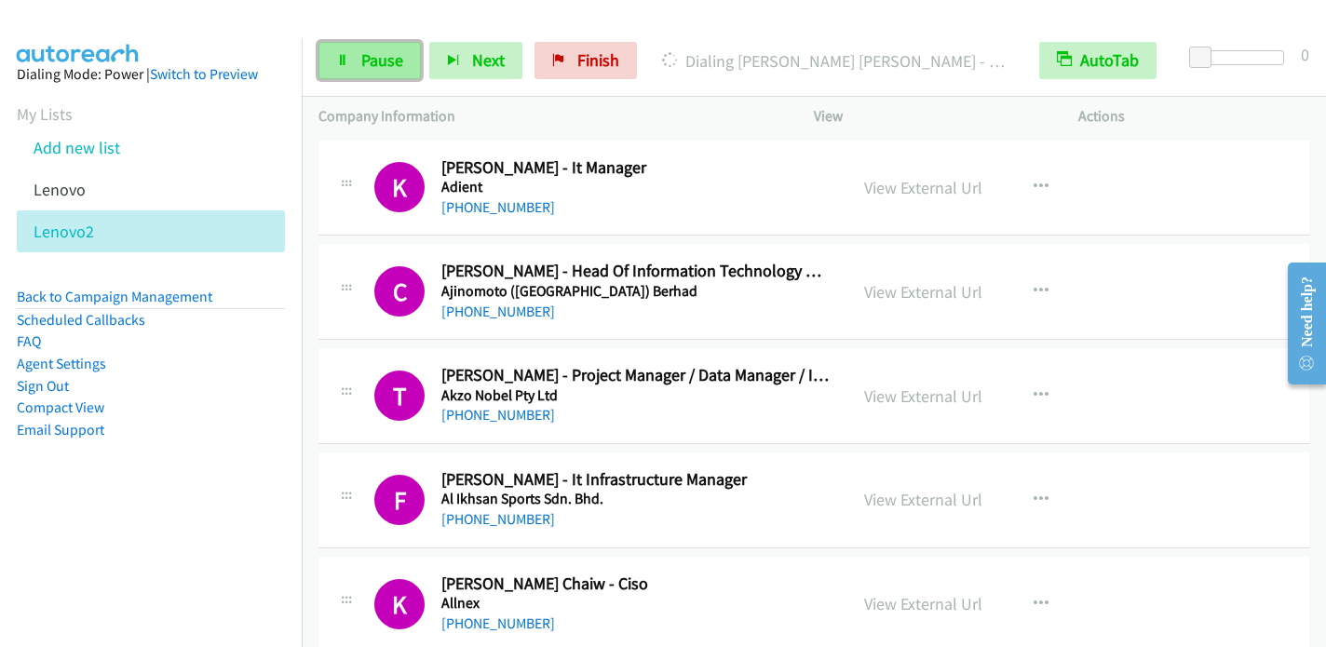
click at [359, 74] on link "Pause" at bounding box center [369, 60] width 102 height 37
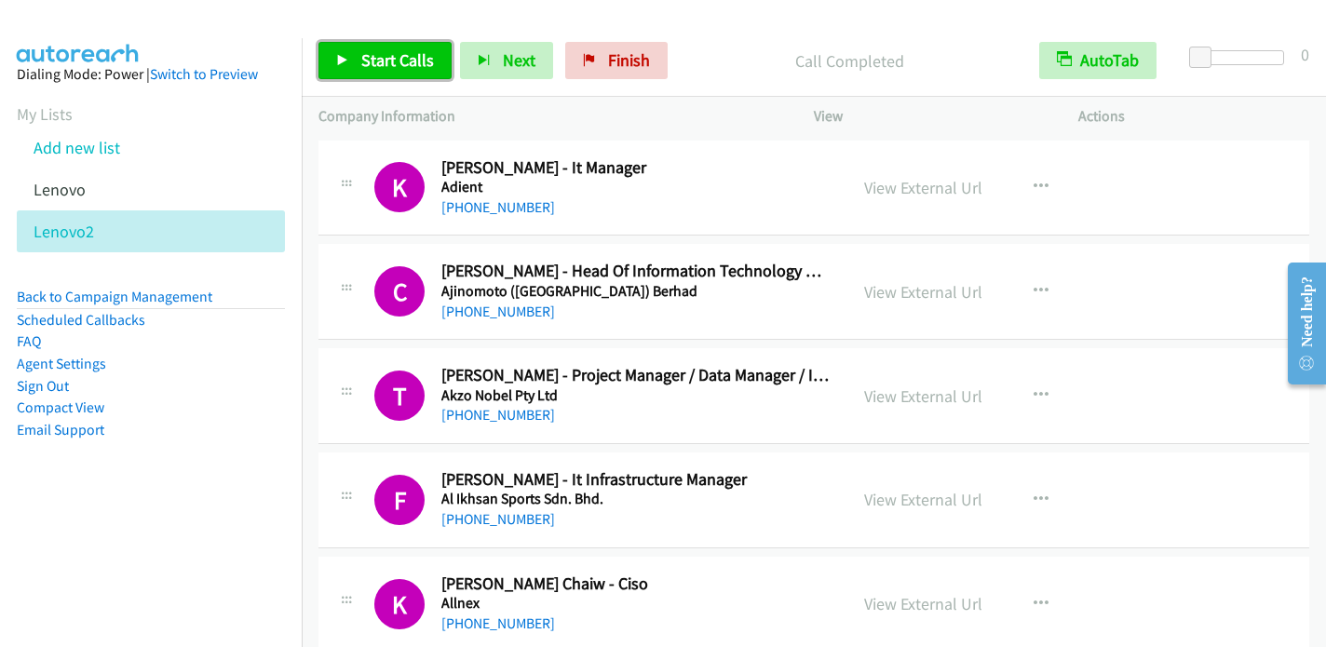
click at [394, 70] on span "Start Calls" at bounding box center [397, 59] width 73 height 21
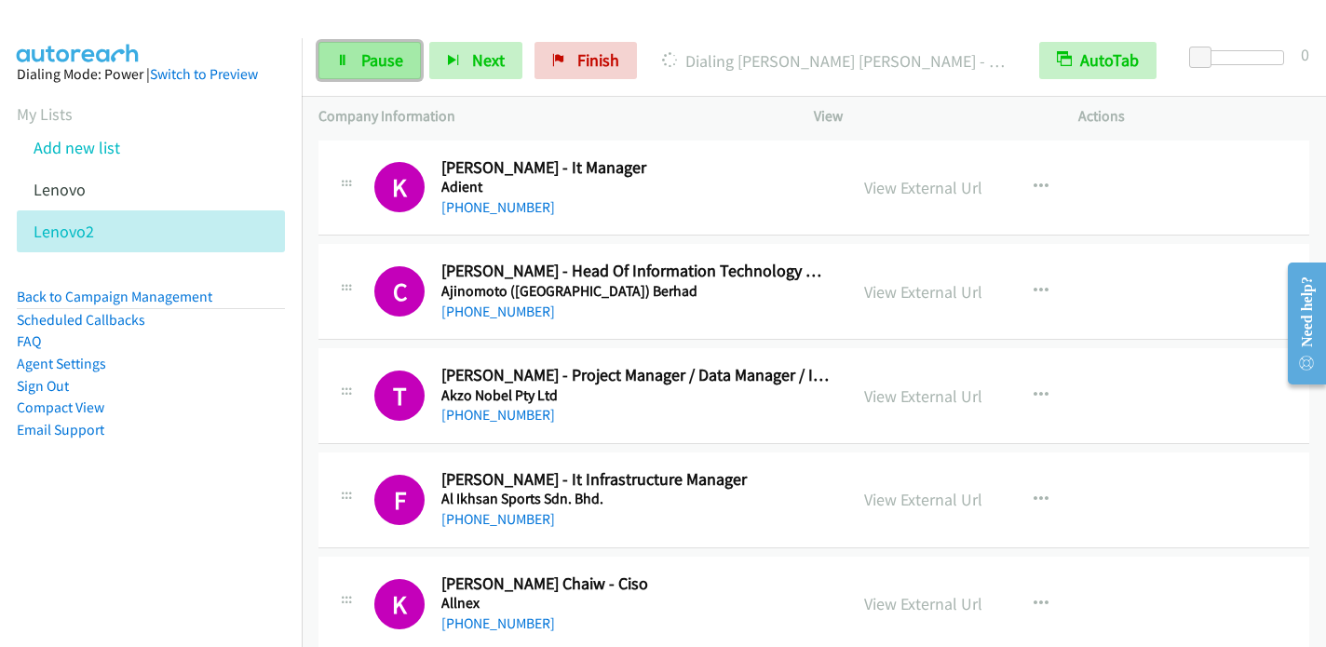
click at [354, 61] on link "Pause" at bounding box center [369, 60] width 102 height 37
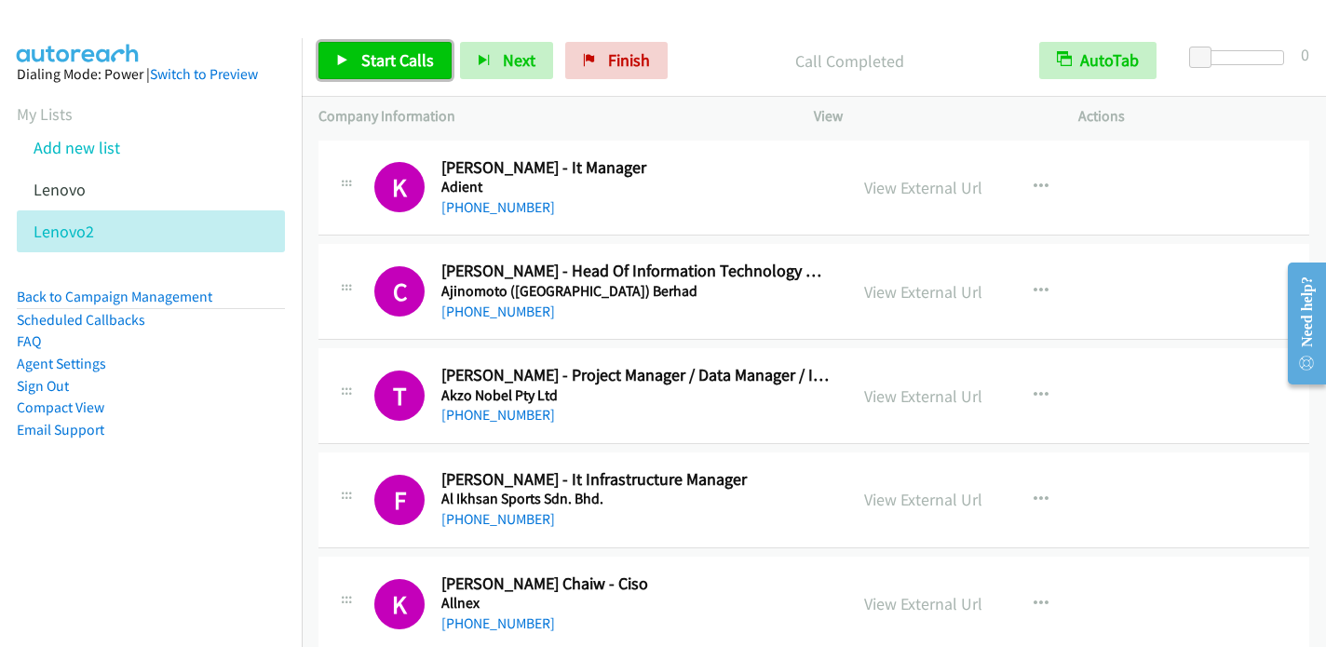
click at [351, 49] on link "Start Calls" at bounding box center [384, 60] width 133 height 37
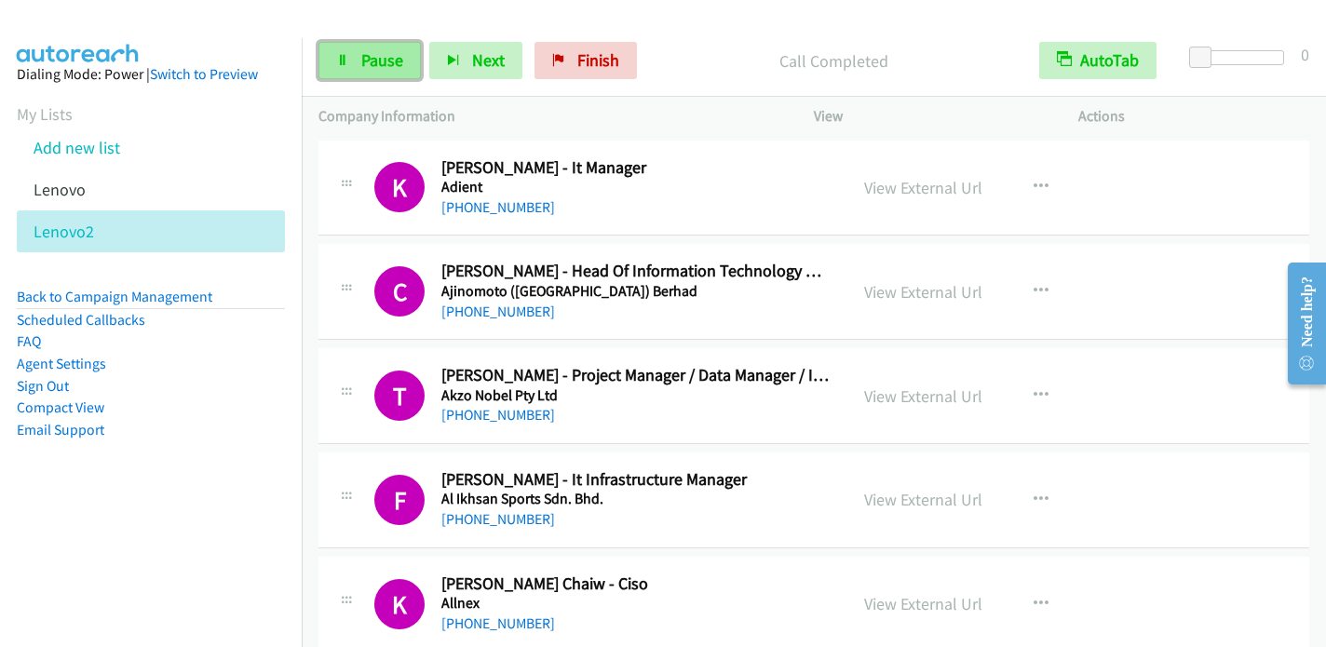
click at [376, 55] on span "Pause" at bounding box center [382, 59] width 42 height 21
click at [377, 55] on span "Pause" at bounding box center [382, 59] width 42 height 21
click at [345, 60] on icon at bounding box center [342, 61] width 13 height 13
click at [343, 61] on icon at bounding box center [342, 61] width 13 height 13
click at [345, 61] on icon at bounding box center [342, 61] width 13 height 13
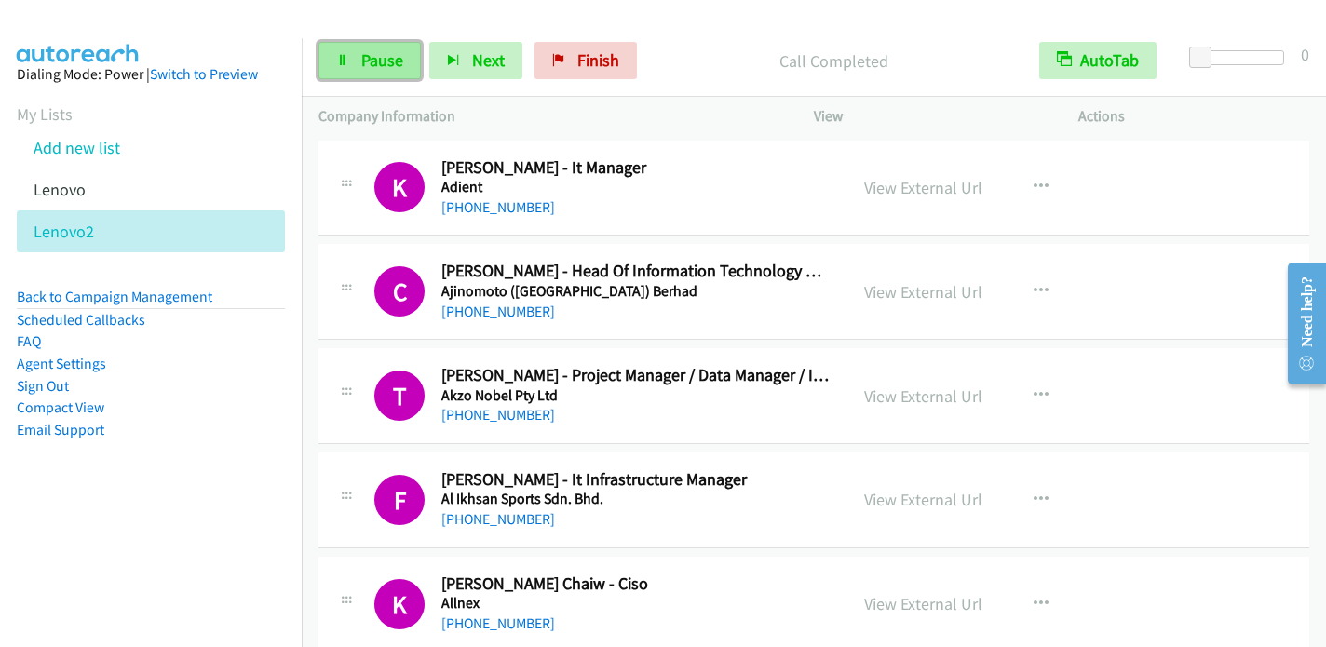
click at [377, 61] on span "Pause" at bounding box center [382, 59] width 42 height 21
click at [342, 61] on icon at bounding box center [342, 61] width 13 height 13
click at [343, 63] on icon at bounding box center [342, 61] width 13 height 13
click at [48, 379] on link "Sign Out" at bounding box center [43, 386] width 52 height 18
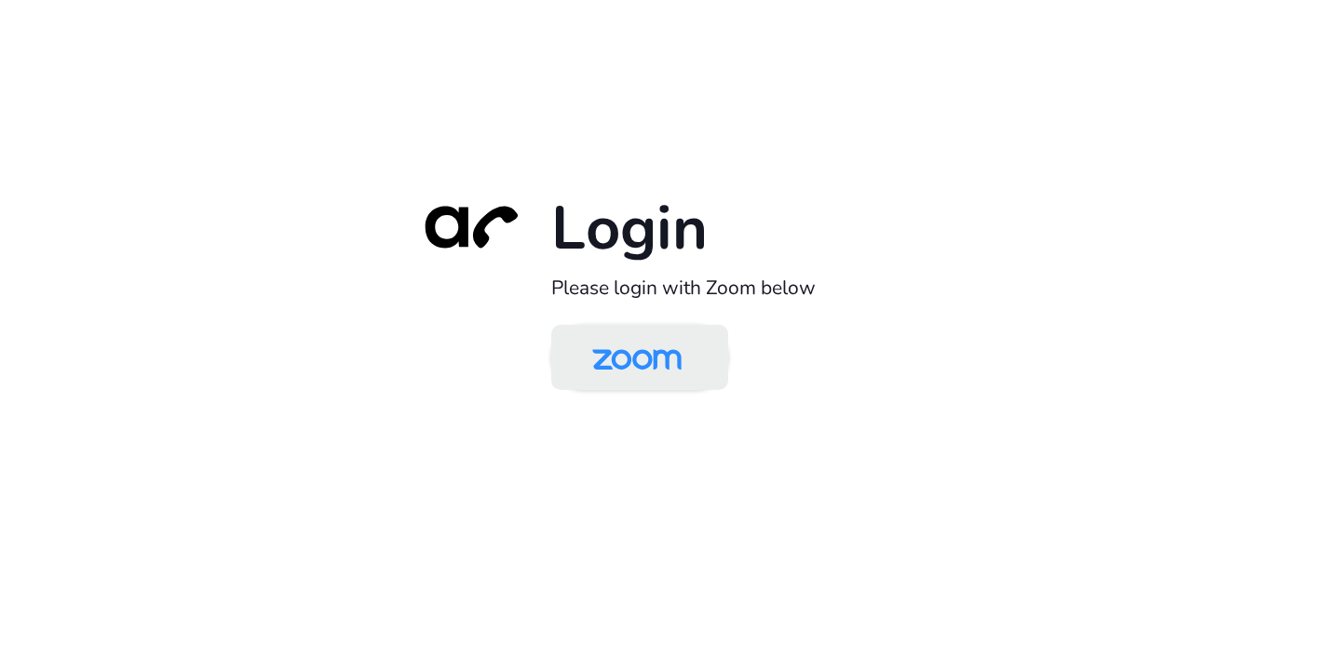
click at [639, 360] on img at bounding box center [637, 359] width 129 height 61
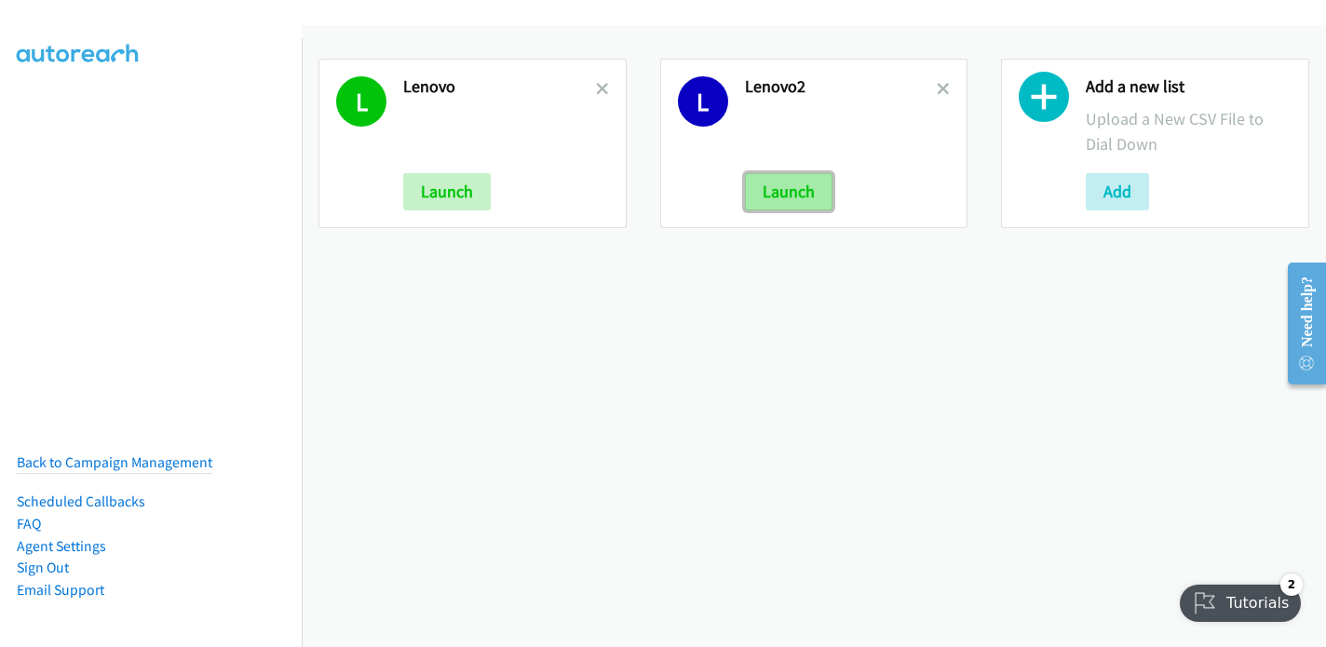
click at [769, 200] on button "Launch" at bounding box center [789, 191] width 88 height 37
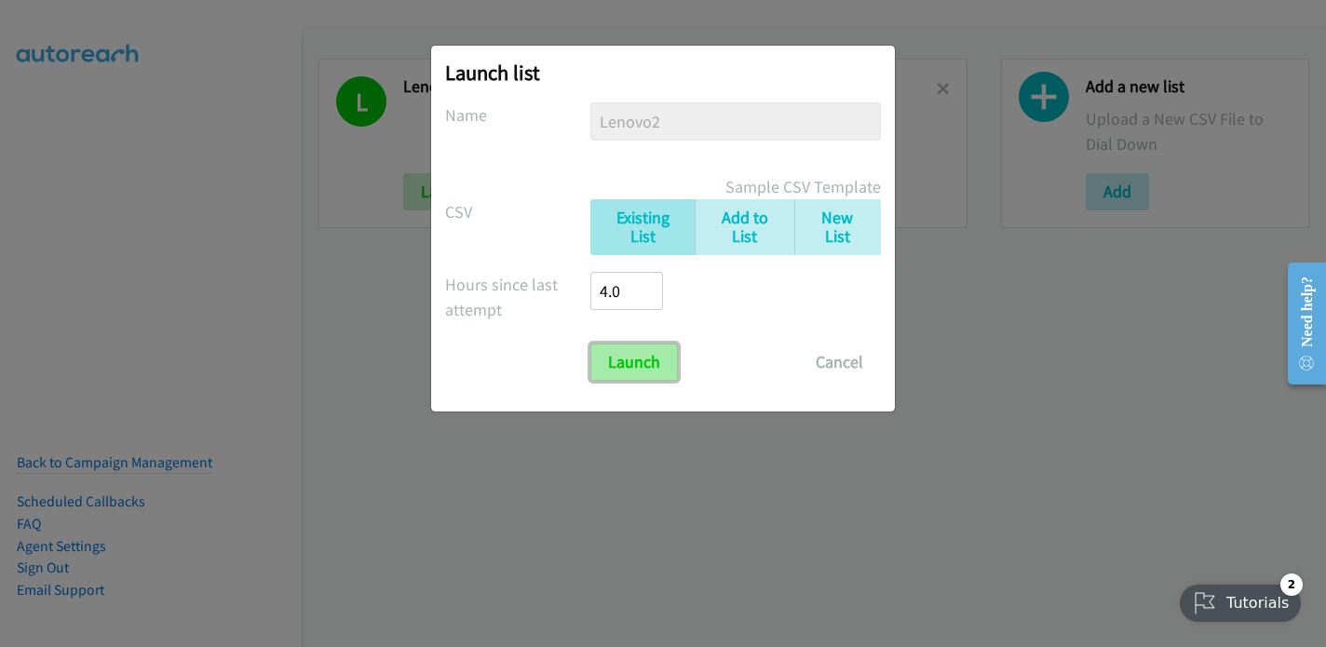
click at [646, 358] on input "Launch" at bounding box center [634, 362] width 88 height 37
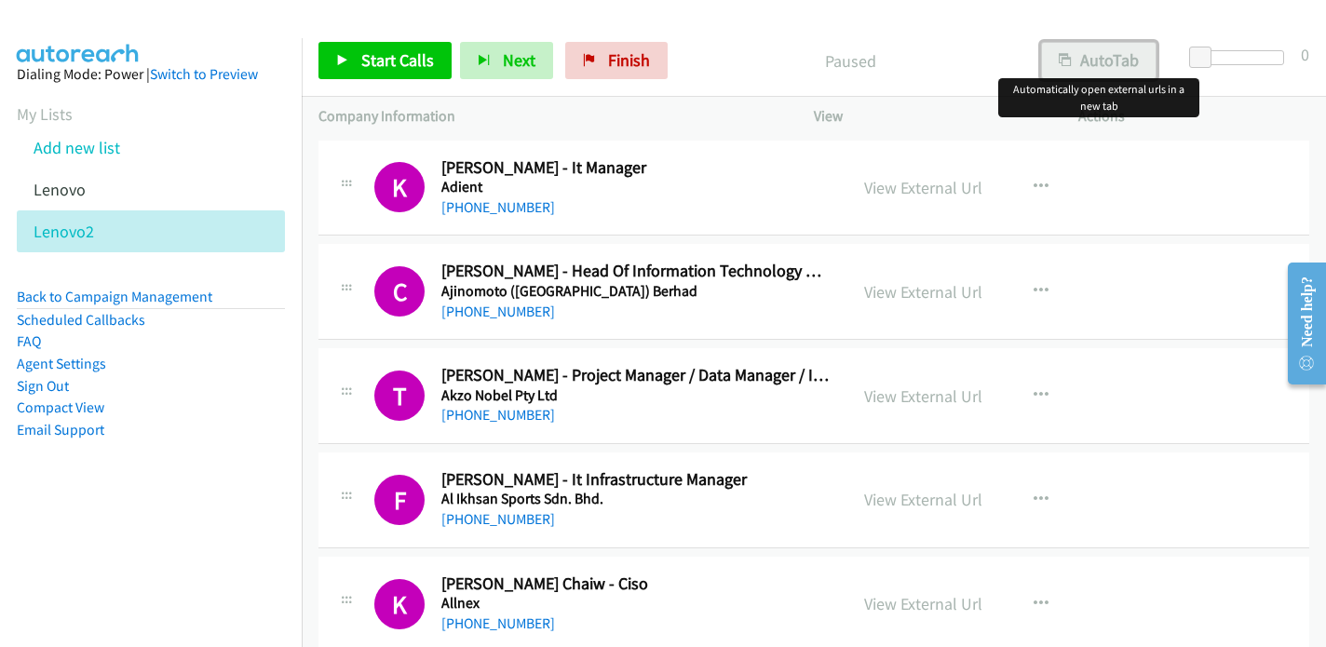
click at [1088, 61] on button "AutoTab" at bounding box center [1098, 60] width 115 height 37
click at [386, 53] on span "Start Calls" at bounding box center [397, 59] width 73 height 21
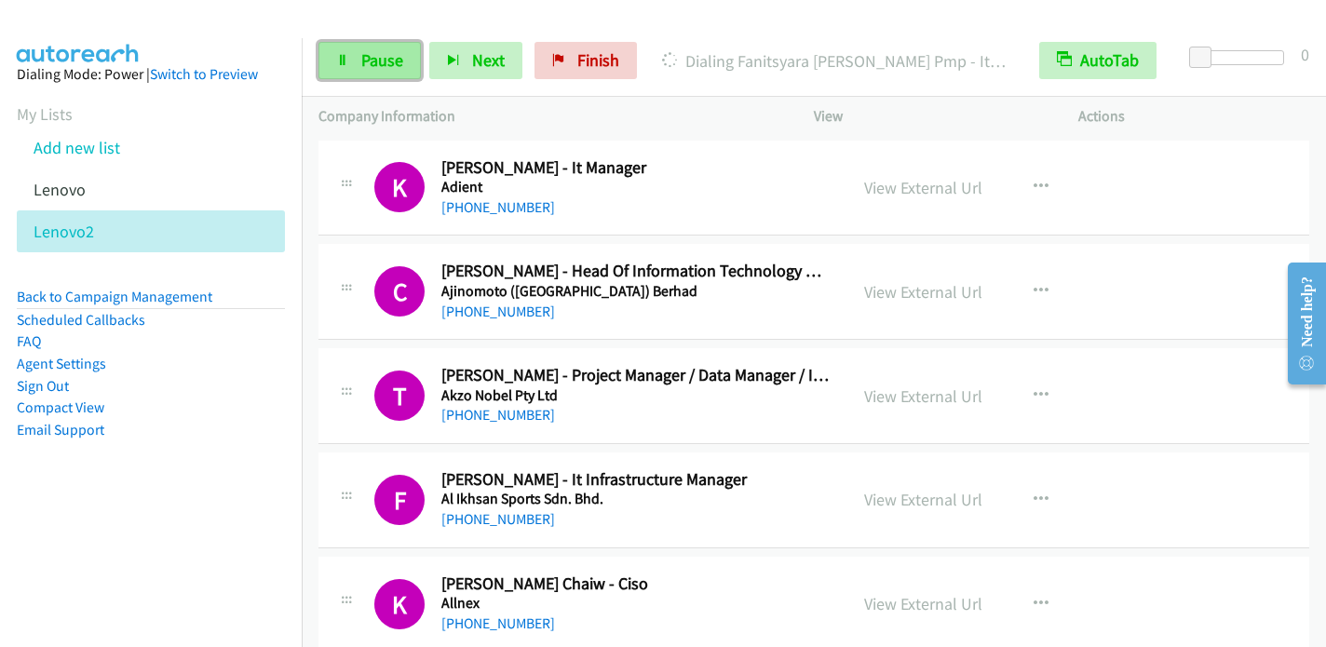
click at [364, 58] on span "Pause" at bounding box center [382, 59] width 42 height 21
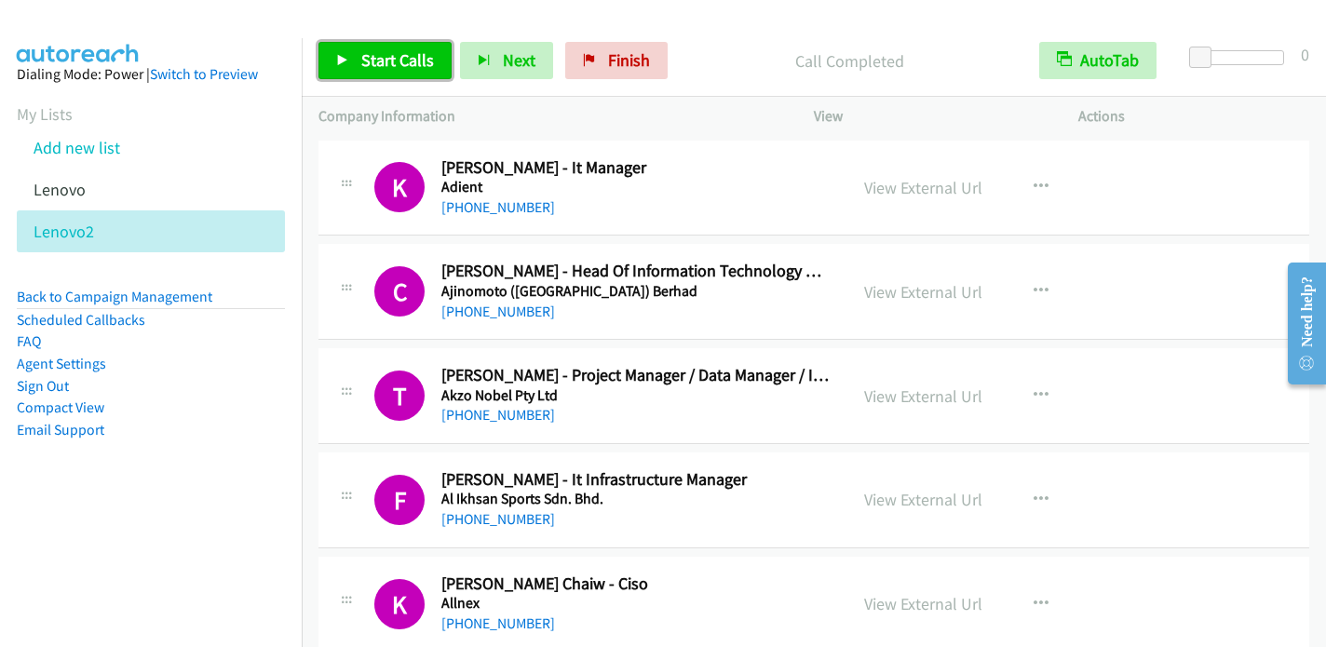
click at [397, 52] on span "Start Calls" at bounding box center [397, 59] width 73 height 21
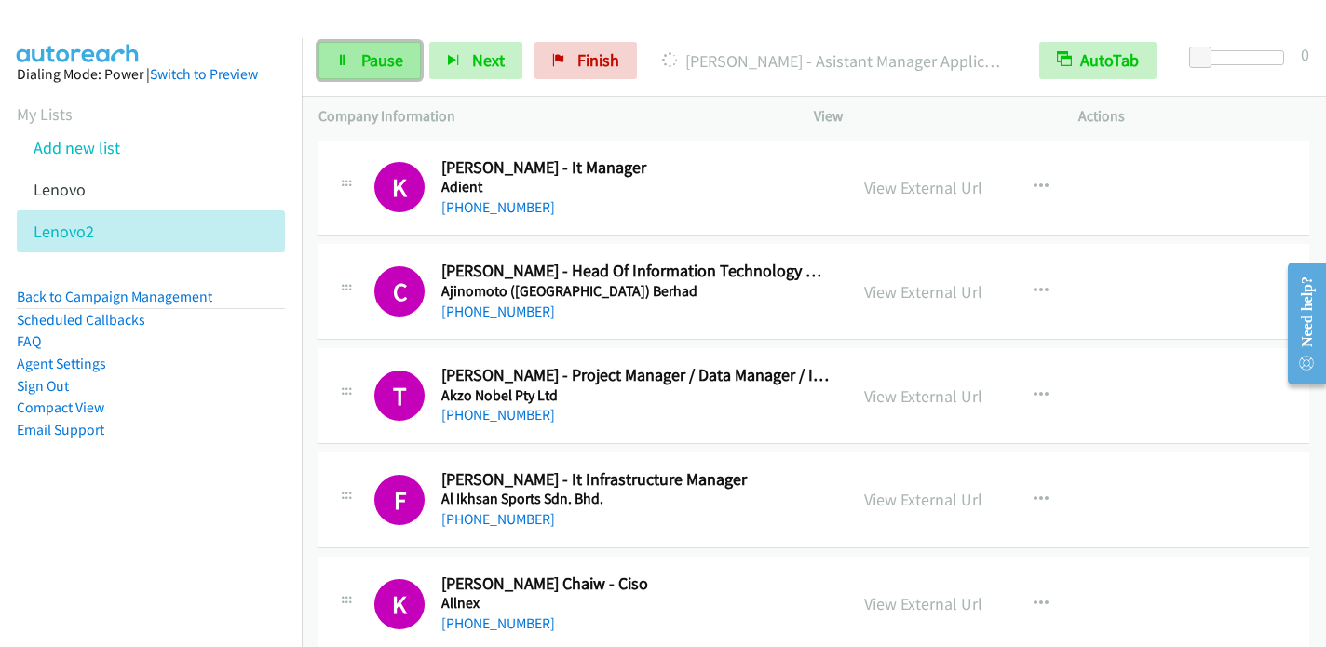
click at [356, 51] on link "Pause" at bounding box center [369, 60] width 102 height 37
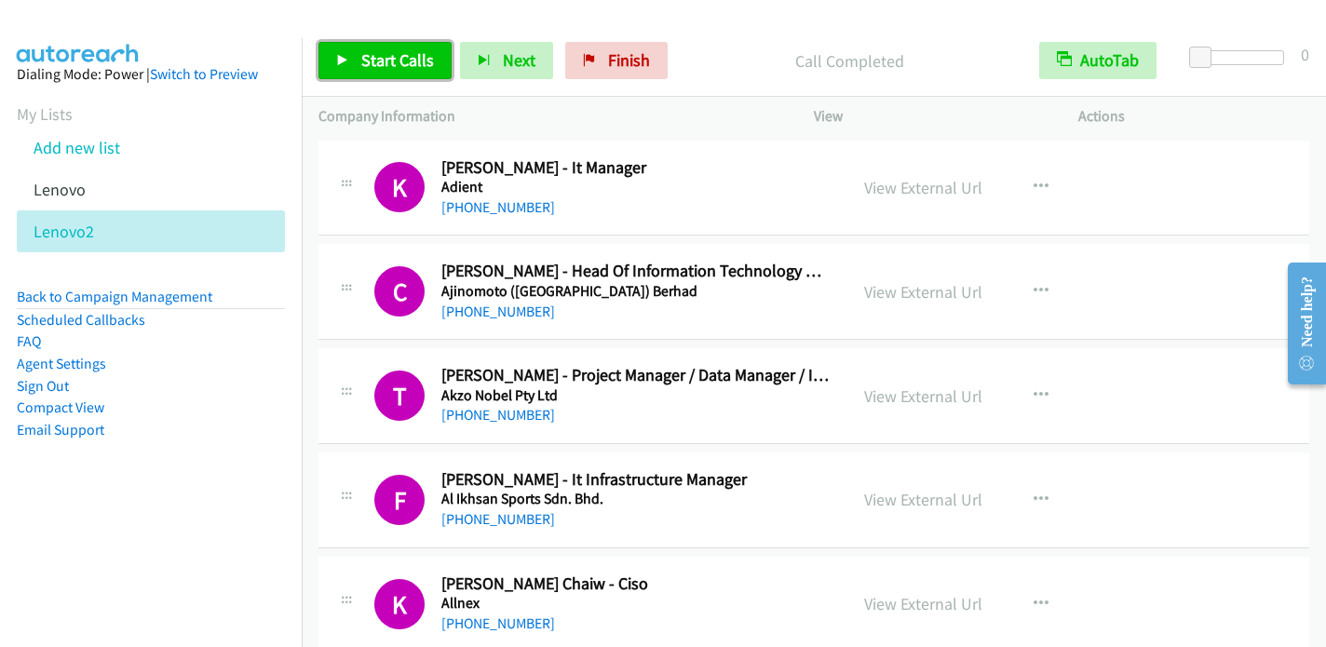
drag, startPoint x: 365, startPoint y: 49, endPoint x: 374, endPoint y: 44, distance: 10.9
click at [367, 49] on span "Start Calls" at bounding box center [397, 59] width 73 height 21
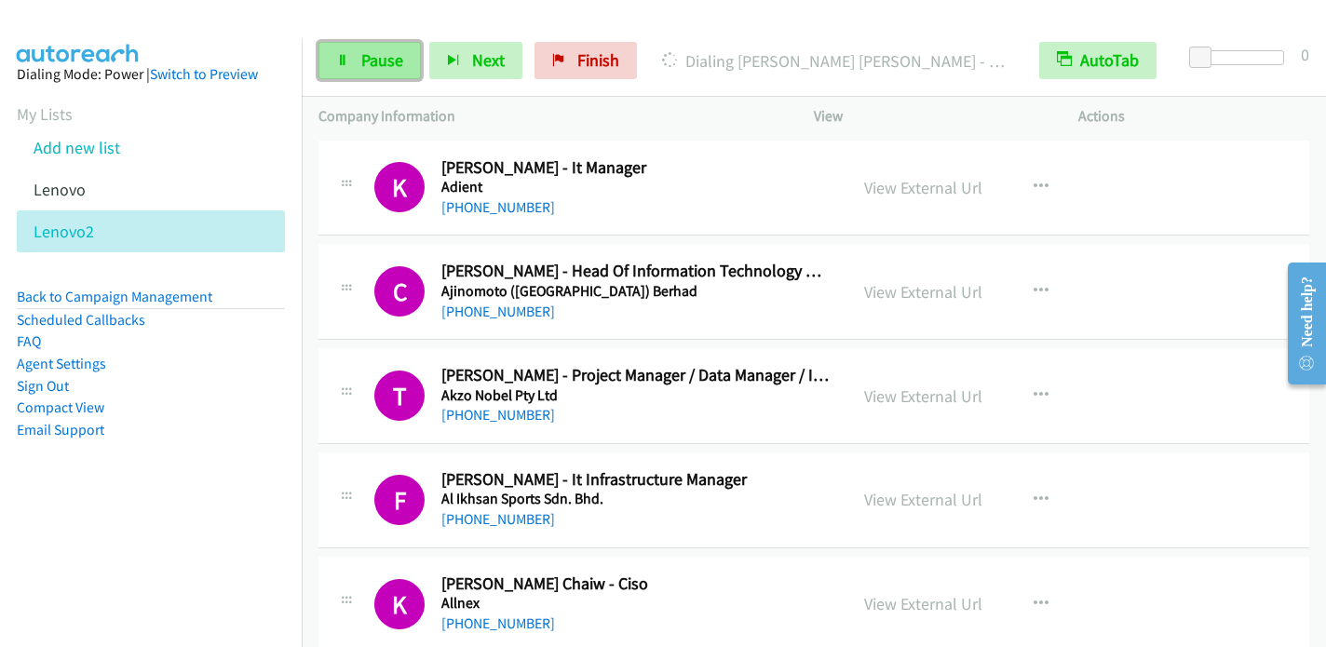
click at [378, 49] on span "Pause" at bounding box center [382, 59] width 42 height 21
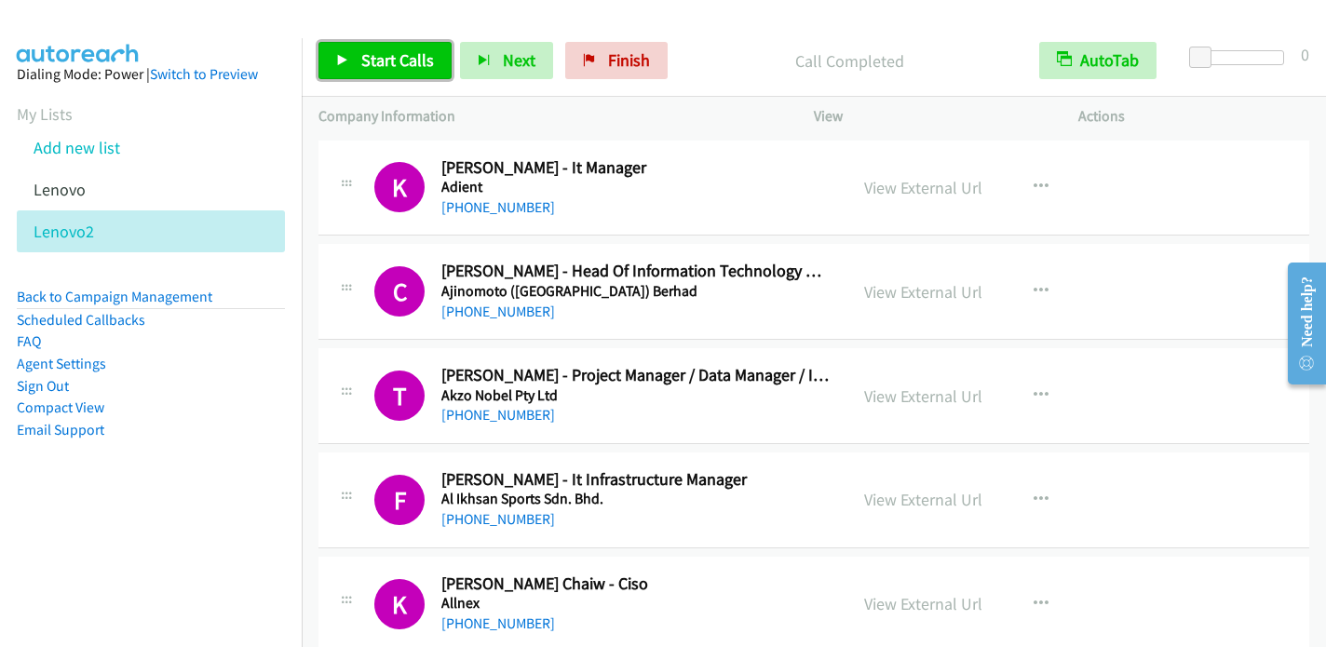
click at [378, 57] on span "Start Calls" at bounding box center [397, 59] width 73 height 21
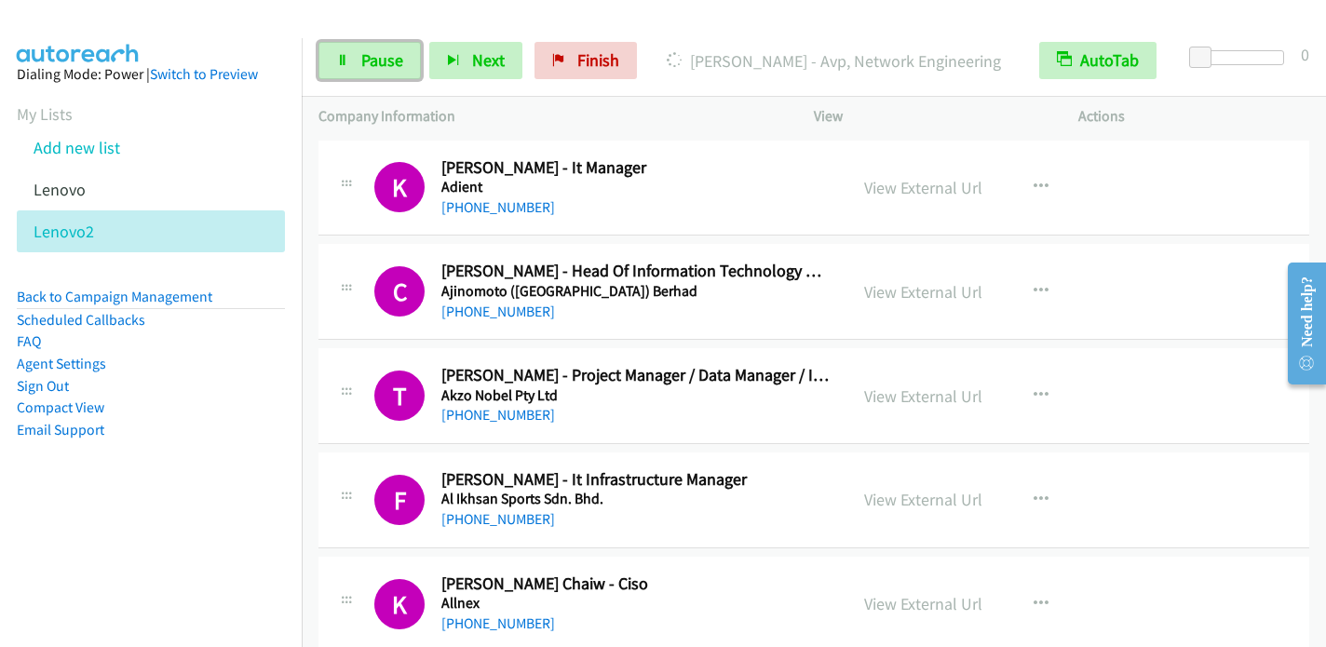
drag, startPoint x: 368, startPoint y: 68, endPoint x: 398, endPoint y: 36, distance: 43.5
click at [369, 68] on span "Pause" at bounding box center [382, 59] width 42 height 21
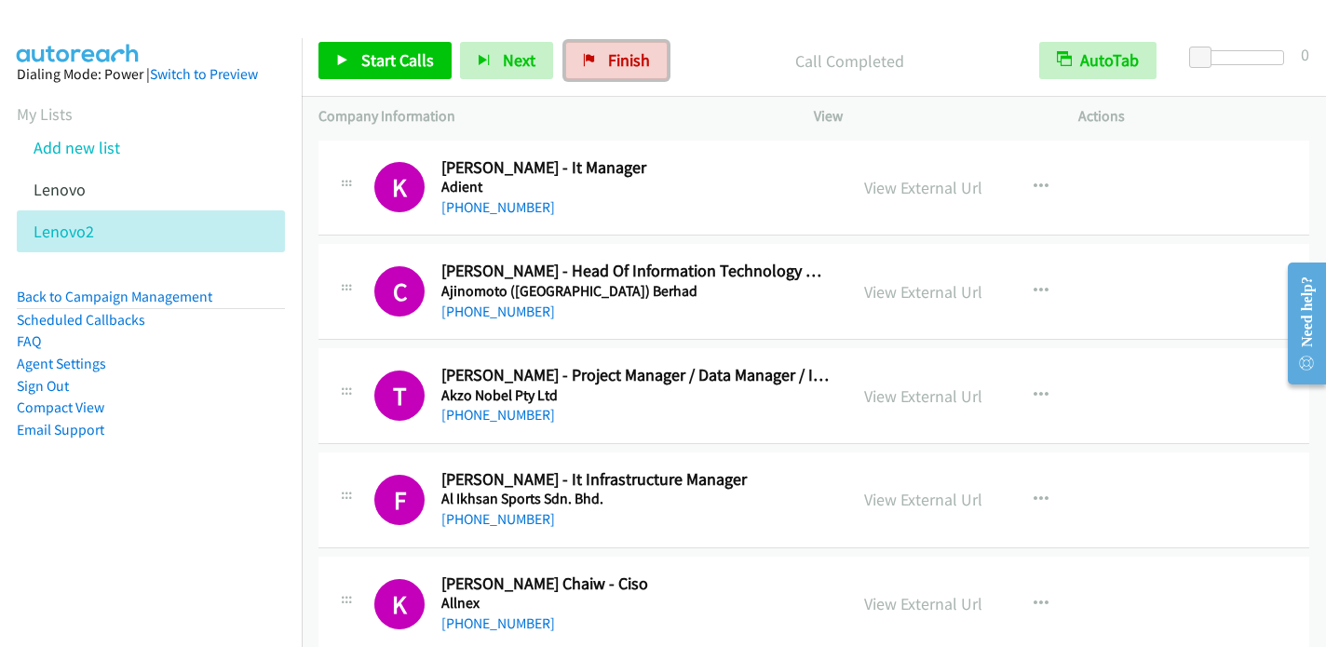
click at [608, 63] on span "Finish" at bounding box center [629, 59] width 42 height 21
